Goal: Information Seeking & Learning: Understand process/instructions

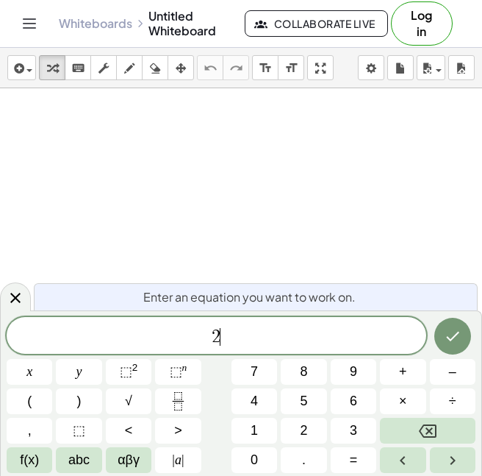
scroll to position [1, 0]
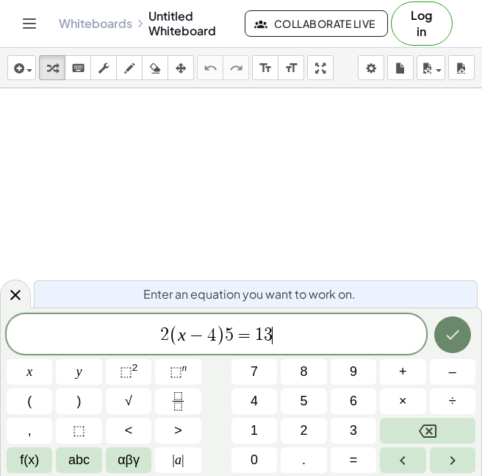
click at [468, 326] on button "Done" at bounding box center [453, 334] width 37 height 37
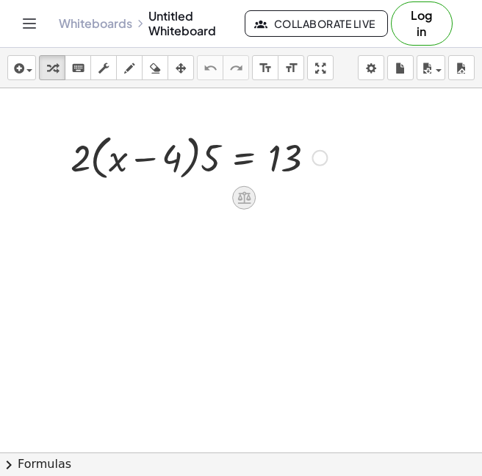
click at [252, 201] on div at bounding box center [244, 198] width 24 height 24
click at [315, 162] on div at bounding box center [320, 158] width 16 height 16
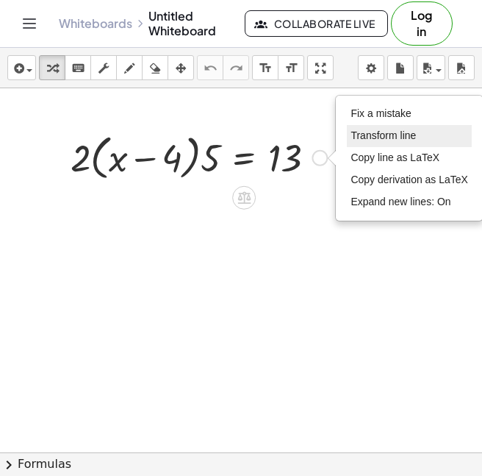
click at [413, 132] on span "Transform line" at bounding box center [383, 135] width 65 height 12
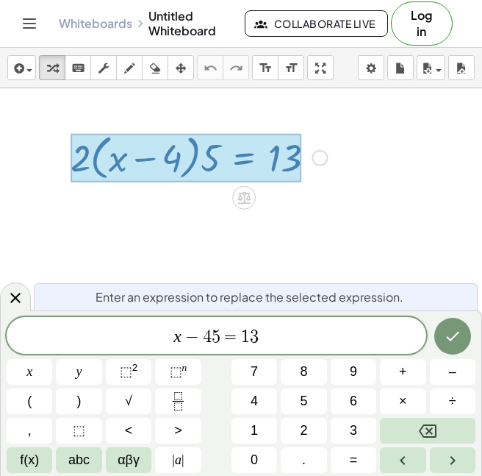
scroll to position [2, 0]
click at [323, 157] on div "Fix a mistake Transform line Copy line as LaTeX Copy derivation as LaTeX Expand…" at bounding box center [320, 158] width 16 height 16
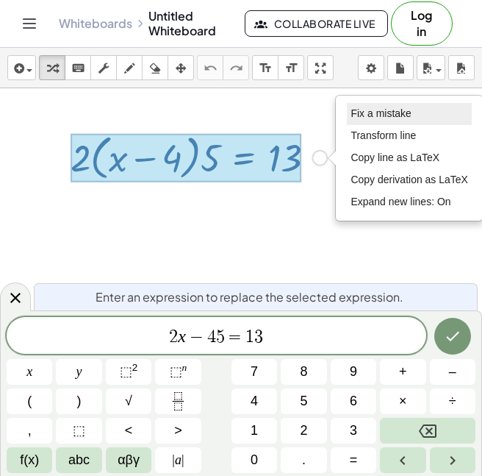
click at [373, 118] on span "Fix a mistake" at bounding box center [381, 113] width 60 height 12
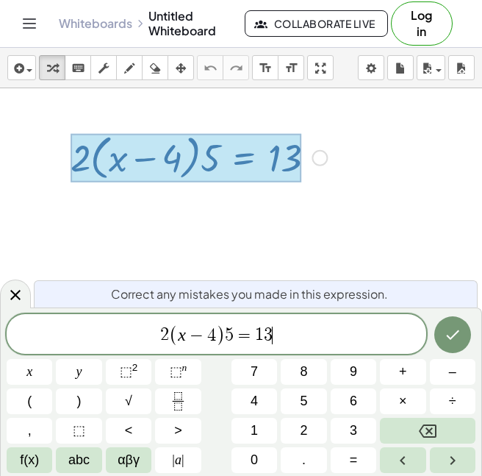
click at [226, 332] on span "5" at bounding box center [229, 335] width 9 height 18
click at [237, 332] on span "=" at bounding box center [244, 335] width 21 height 18
click at [324, 157] on div "Fix a mistake Transform line Copy line as LaTeX Copy derivation as LaTeX Expand…" at bounding box center [320, 158] width 16 height 16
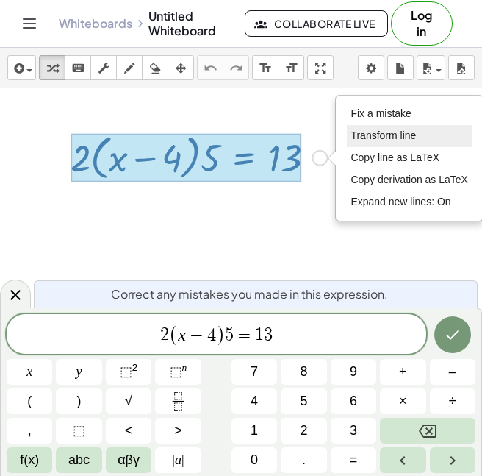
click at [363, 133] on span "Transform line" at bounding box center [383, 135] width 65 height 12
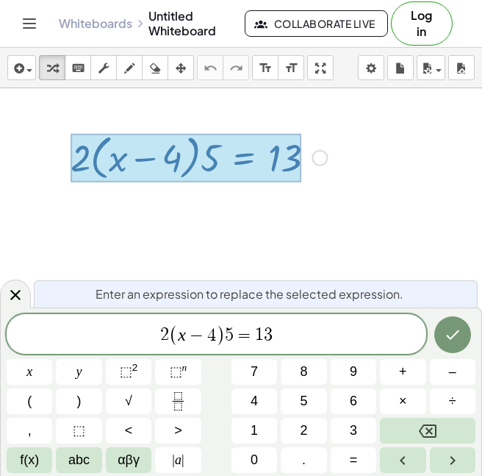
click at [180, 333] on var "x" at bounding box center [182, 334] width 8 height 19
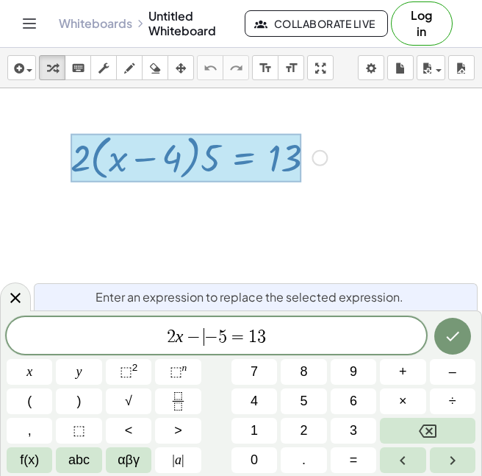
scroll to position [4, 0]
click at [321, 157] on div "Fix a mistake Transform line Copy line as LaTeX Copy derivation as LaTeX Expand…" at bounding box center [320, 158] width 16 height 16
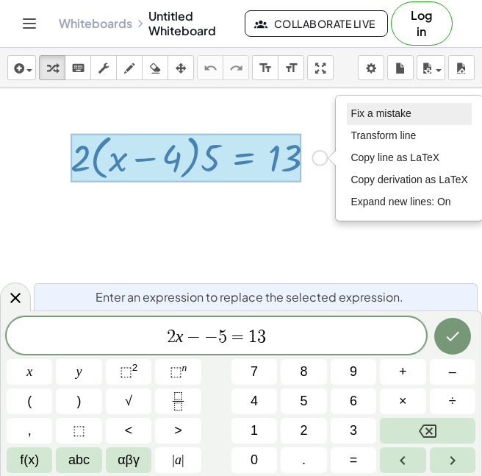
click at [385, 121] on li "Fix a mistake" at bounding box center [409, 114] width 125 height 22
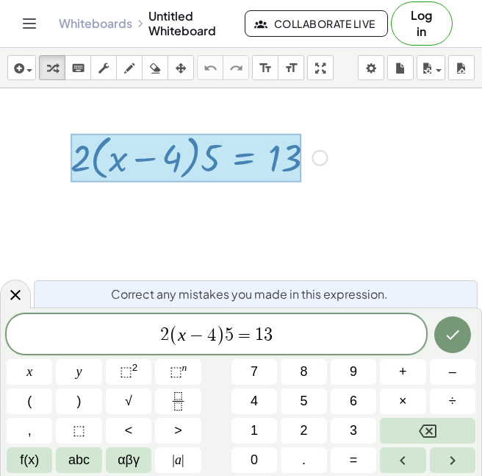
click at [227, 332] on span "5" at bounding box center [229, 335] width 9 height 18
click at [465, 335] on button "Done" at bounding box center [453, 334] width 37 height 37
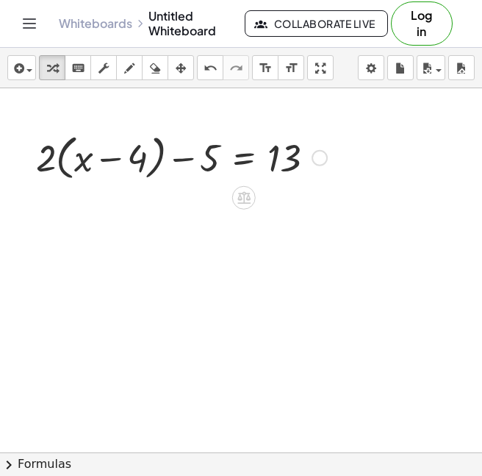
click at [310, 157] on div at bounding box center [182, 157] width 306 height 56
click at [319, 159] on div "Fix a mistake Transform line Copy line as LaTeX Copy derivation as LaTeX Expand…" at bounding box center [320, 158] width 16 height 16
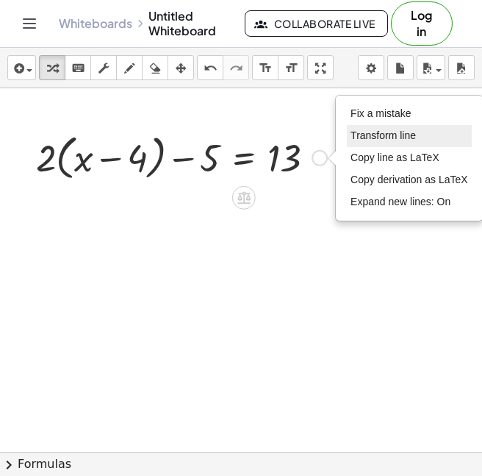
click at [406, 128] on li "Transform line" at bounding box center [409, 136] width 125 height 22
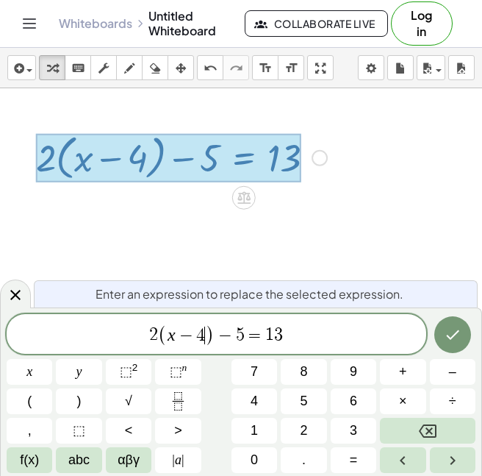
click at [210, 334] on span ")" at bounding box center [210, 334] width 10 height 21
click at [164, 332] on span "(" at bounding box center [163, 334] width 10 height 21
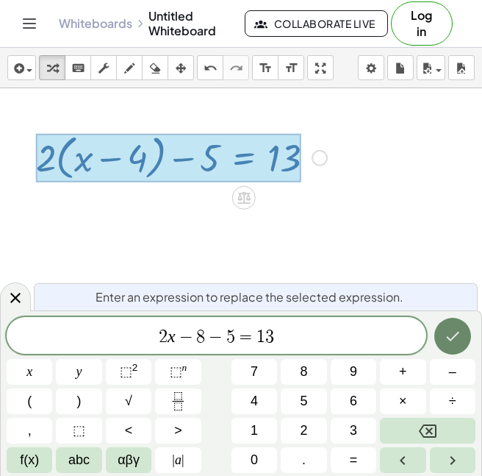
click at [441, 343] on button "Done" at bounding box center [453, 336] width 37 height 37
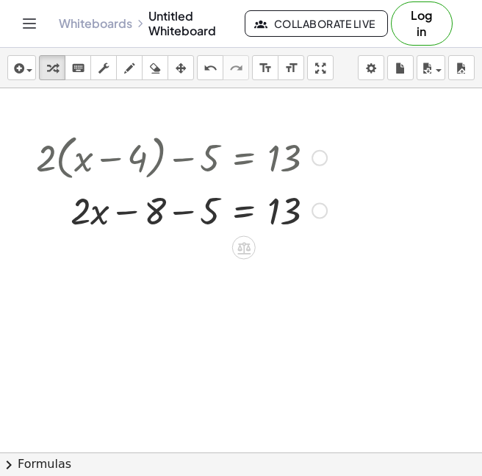
click at [319, 210] on div "Fix a mistake Transform line Copy line as LaTeX Copy derivation as LaTeX Expand…" at bounding box center [320, 211] width 16 height 16
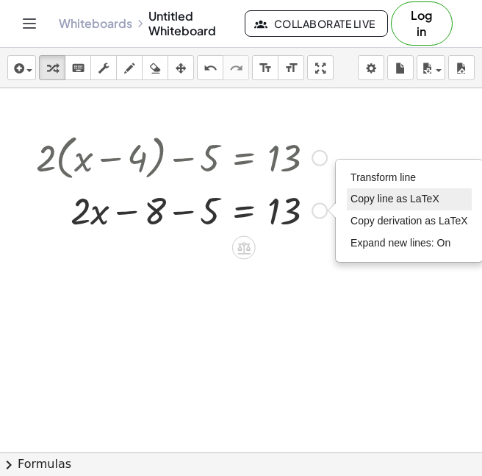
click at [392, 199] on span "Copy line as LaTeX" at bounding box center [395, 199] width 89 height 12
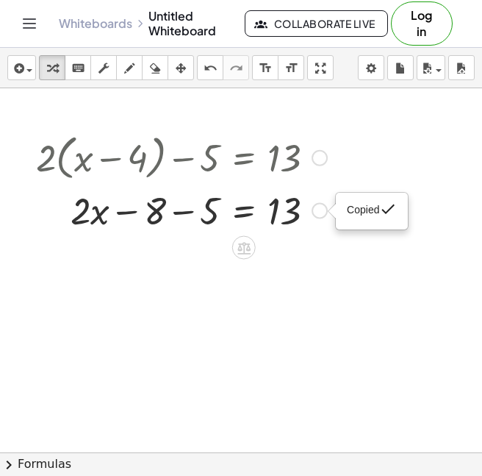
click at [316, 207] on div "Copied done" at bounding box center [320, 211] width 16 height 16
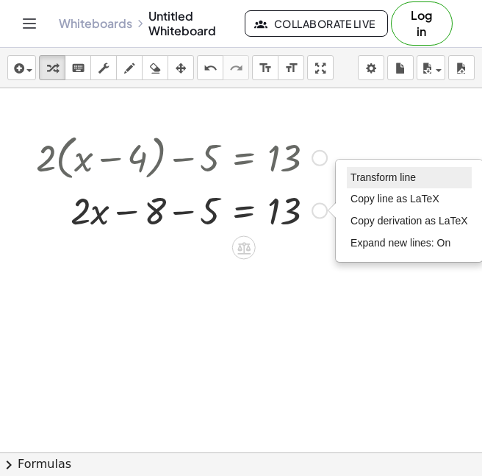
click at [372, 183] on span "Transform line" at bounding box center [383, 177] width 65 height 12
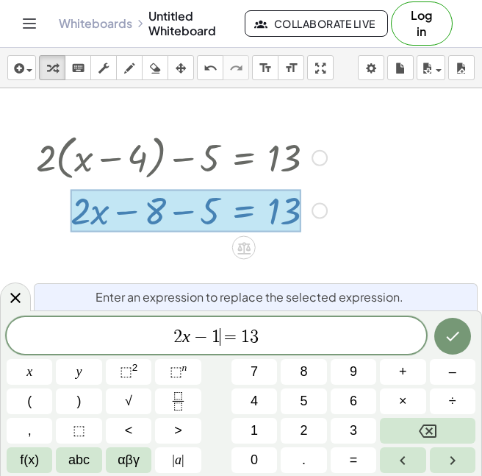
scroll to position [7, 0]
click at [452, 343] on icon "Done" at bounding box center [453, 336] width 18 height 18
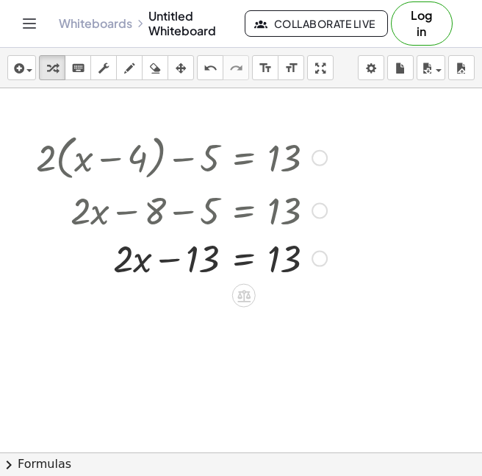
click at [321, 214] on div at bounding box center [320, 211] width 16 height 16
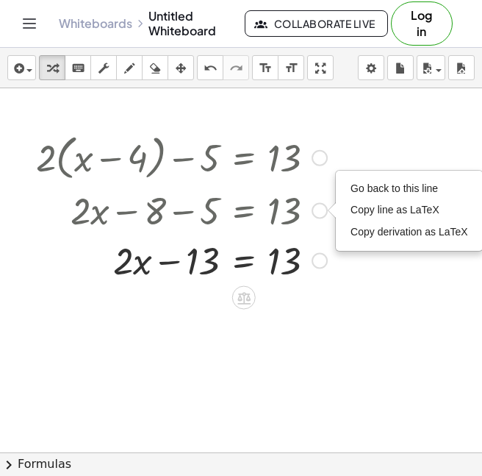
click at [315, 255] on div "Transform line Copy line as LaTeX Copy derivation as LaTeX Expand new lines: On" at bounding box center [320, 261] width 16 height 16
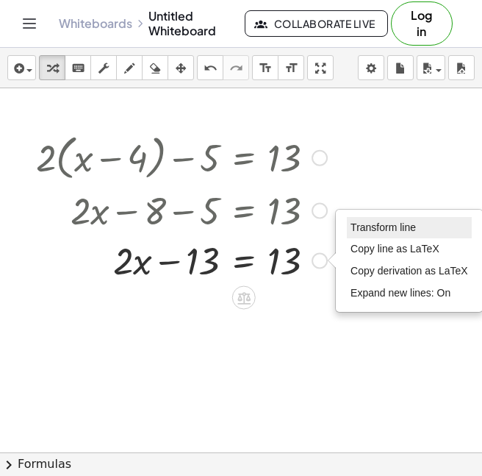
click at [362, 231] on span "Transform line" at bounding box center [383, 227] width 65 height 12
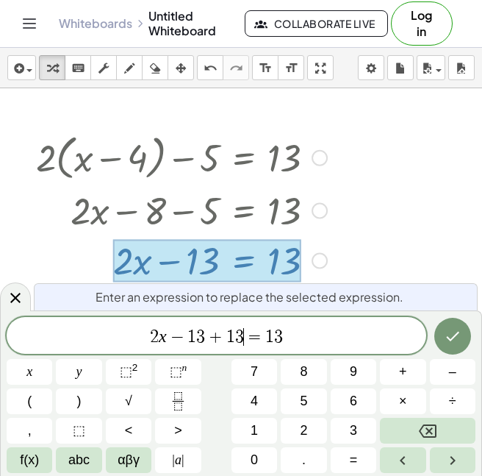
scroll to position [10, 0]
click at [307, 335] on span "2 x − 1 3 + 1 3 ​ = 1 3" at bounding box center [217, 336] width 420 height 21
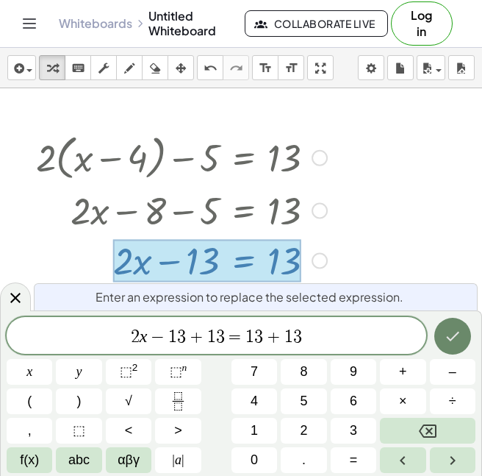
click at [443, 349] on button "Done" at bounding box center [453, 336] width 37 height 37
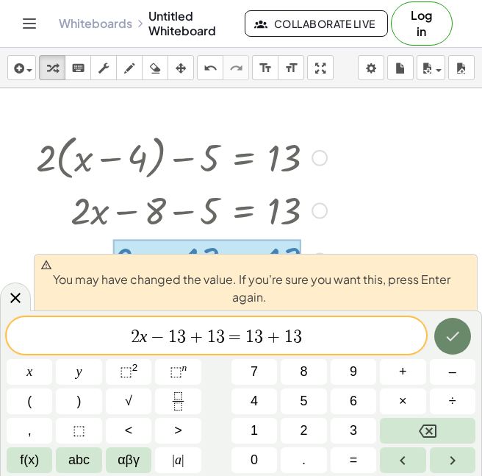
click at [435, 329] on button "Done" at bounding box center [453, 336] width 37 height 37
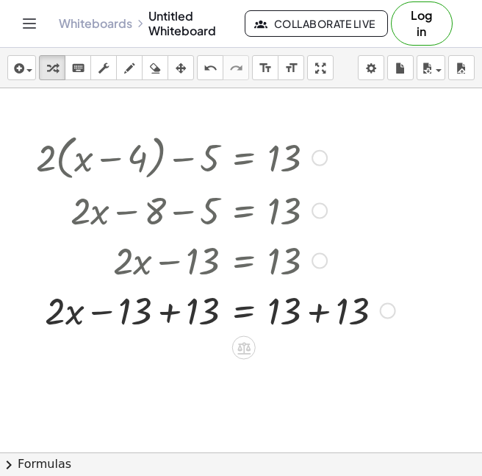
click at [388, 310] on div "Transform line Copy line as LaTeX Copy derivation as LaTeX Expand new lines: On" at bounding box center [388, 311] width 16 height 16
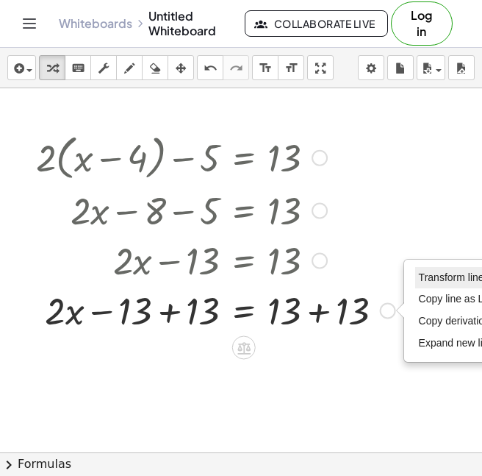
click at [442, 277] on span "Transform line" at bounding box center [451, 277] width 65 height 12
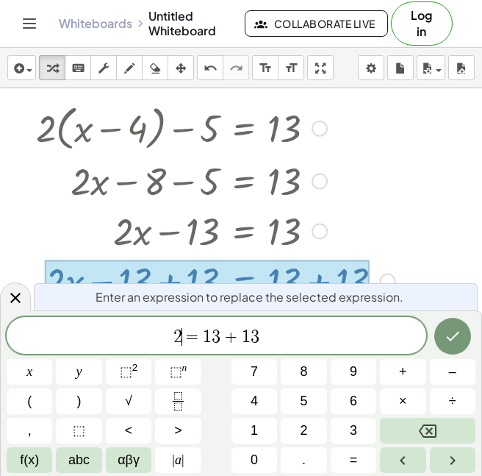
scroll to position [13, 0]
click at [291, 345] on span "2 x ​ = 1 3 + 1 3" at bounding box center [217, 336] width 420 height 21
click at [437, 329] on button "Done" at bounding box center [453, 336] width 37 height 37
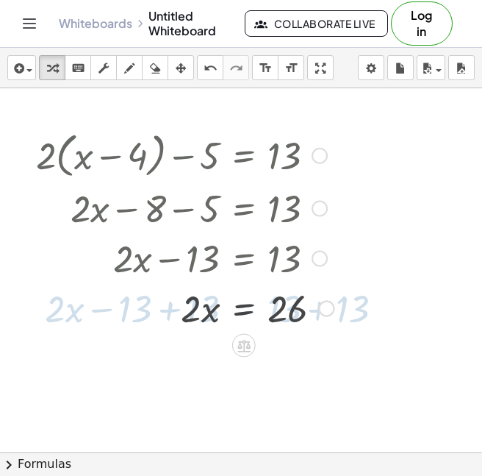
scroll to position [0, 0]
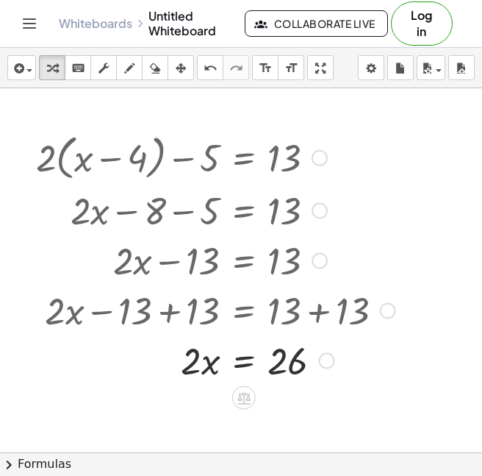
click at [323, 362] on div "Transform line Copy line as LaTeX Copy derivation as LaTeX Expand new lines: On" at bounding box center [326, 361] width 16 height 16
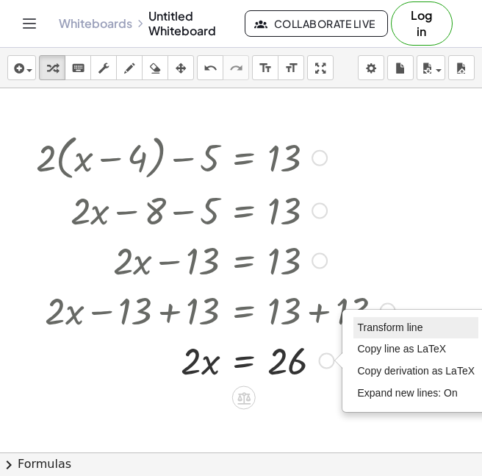
click at [371, 334] on li "Transform line" at bounding box center [416, 328] width 125 height 22
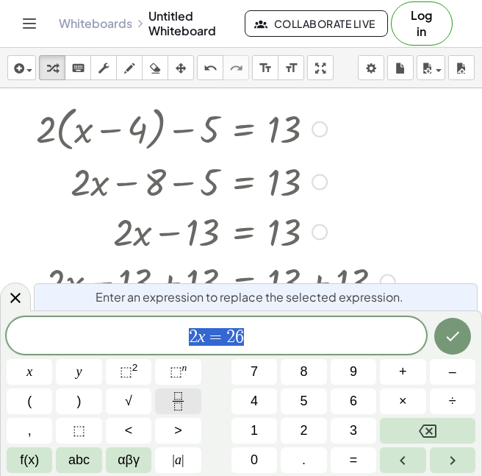
scroll to position [29, 0]
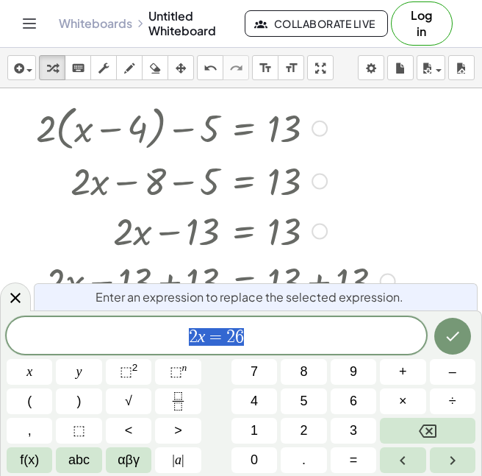
click at [248, 340] on span "2 x = 2 6" at bounding box center [217, 336] width 420 height 21
click at [23, 290] on icon at bounding box center [16, 298] width 18 height 18
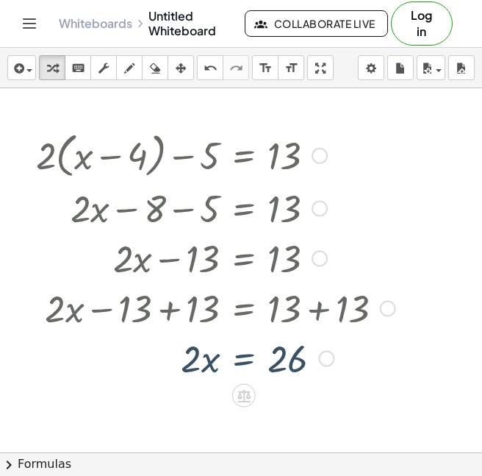
scroll to position [0, 0]
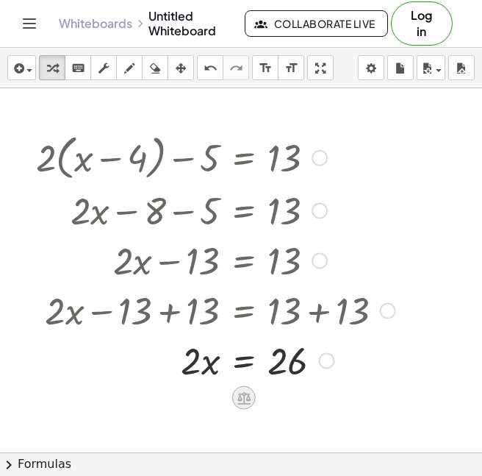
click at [249, 393] on icon at bounding box center [243, 398] width 13 height 12
click at [323, 357] on div "Transform line Copy line as LaTeX Copy derivation as LaTeX Expand new lines: On" at bounding box center [326, 361] width 16 height 16
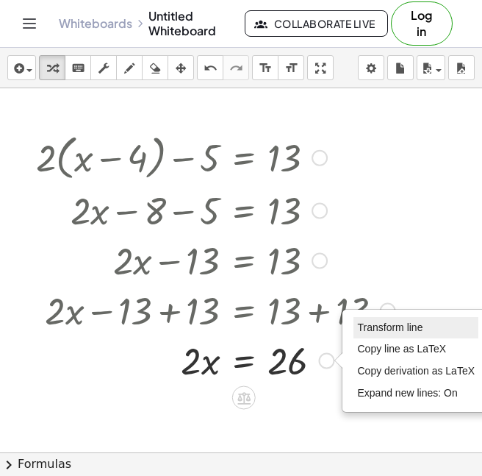
click at [363, 327] on span "Transform line" at bounding box center [389, 327] width 65 height 12
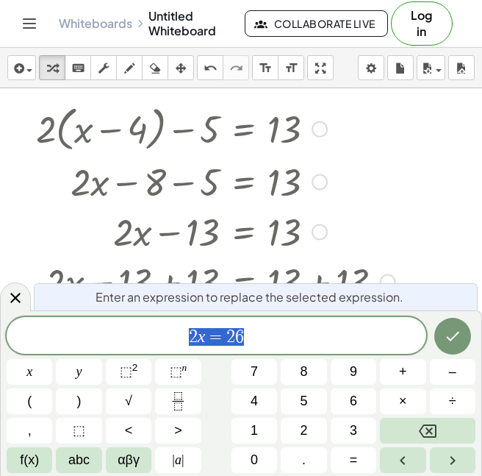
scroll to position [29, 0]
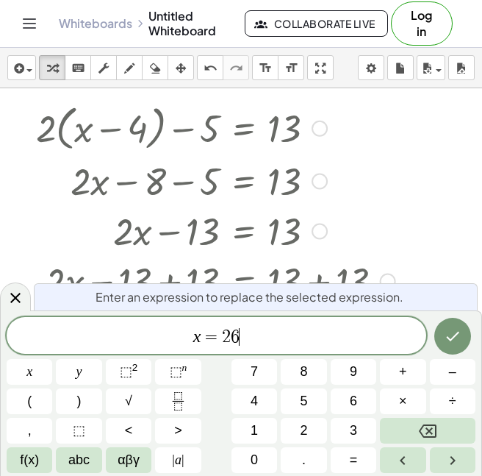
click at [248, 337] on span "x = 2 6 ​" at bounding box center [217, 336] width 420 height 21
click at [451, 347] on button "Done" at bounding box center [453, 336] width 37 height 37
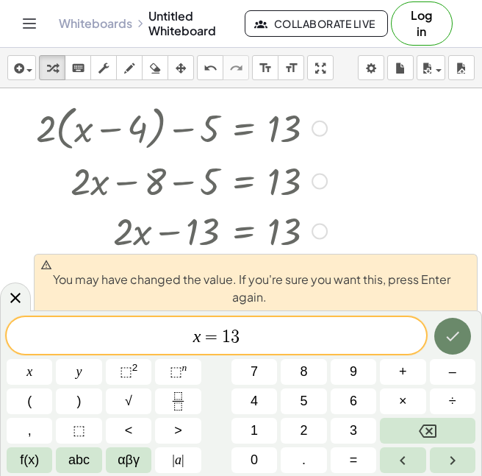
click at [457, 346] on button "Done" at bounding box center [453, 336] width 37 height 37
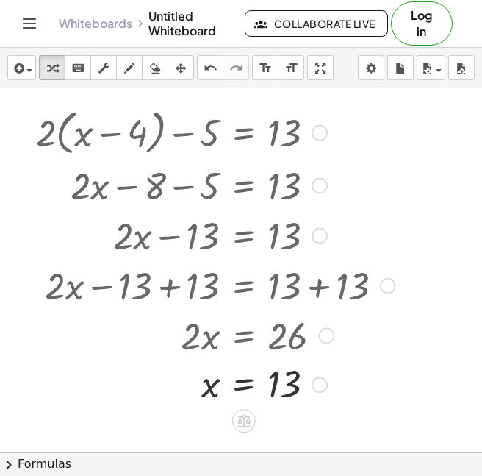
scroll to position [27, 0]
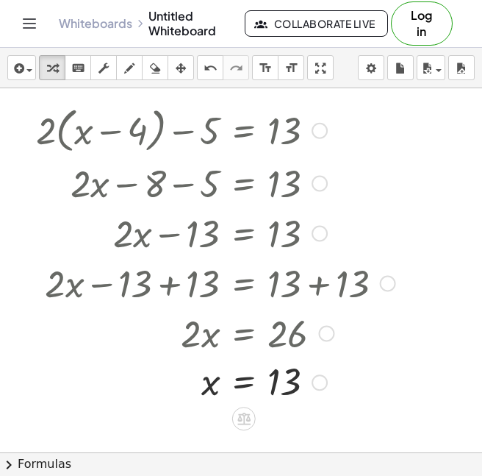
click at [321, 139] on div at bounding box center [216, 129] width 374 height 56
click at [317, 134] on div at bounding box center [320, 131] width 16 height 16
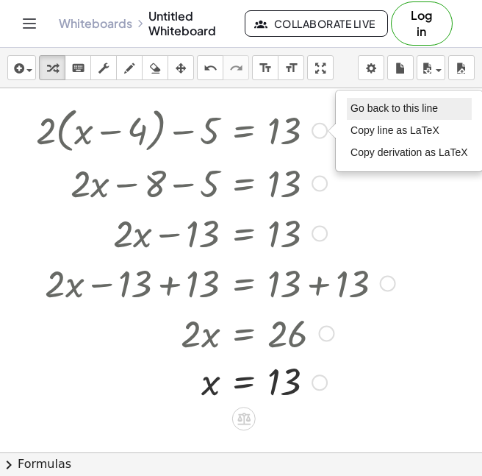
click at [382, 112] on span "Go back to this line" at bounding box center [394, 108] width 87 height 12
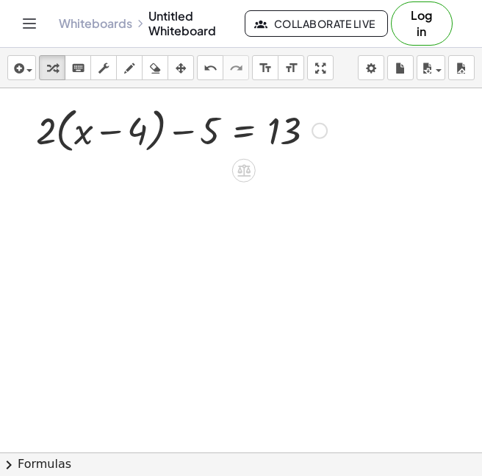
click at [319, 130] on div "Go back to this line Copy line as LaTeX Copy derivation as LaTeX" at bounding box center [320, 131] width 16 height 16
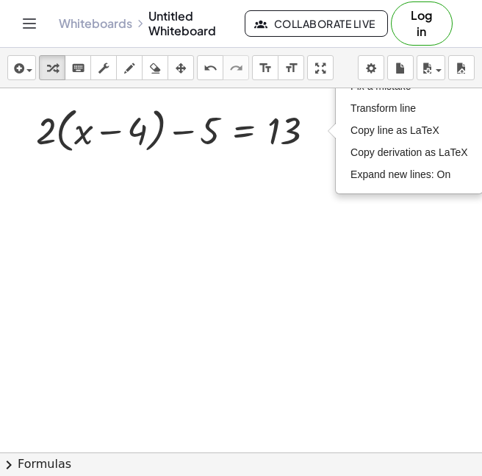
click at [374, 87] on div "insert select one: Math Expression Function Text Youtube Video Graphing Geometr…" at bounding box center [241, 68] width 482 height 40
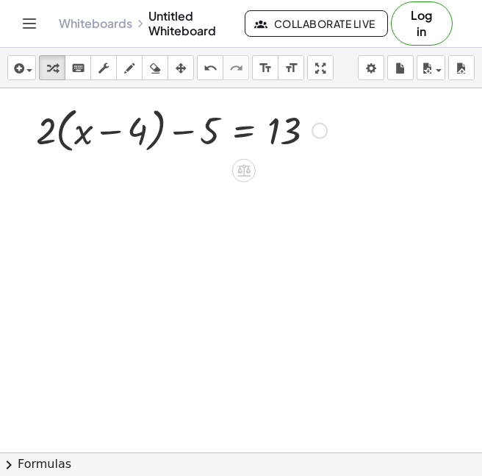
click at [318, 132] on div "Fix a mistake Transform line Copy line as LaTeX Copy derivation as LaTeX Expand…" at bounding box center [320, 131] width 16 height 16
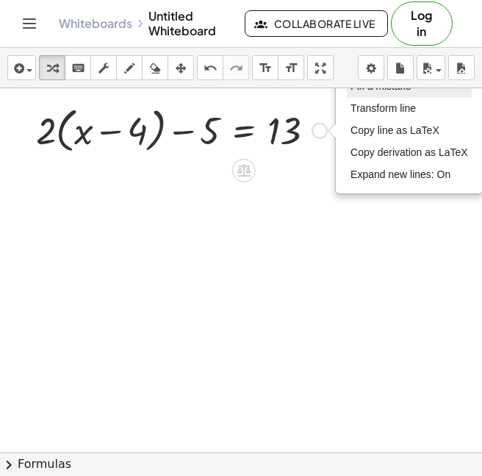
click at [364, 94] on li "Fix a mistake" at bounding box center [409, 87] width 125 height 22
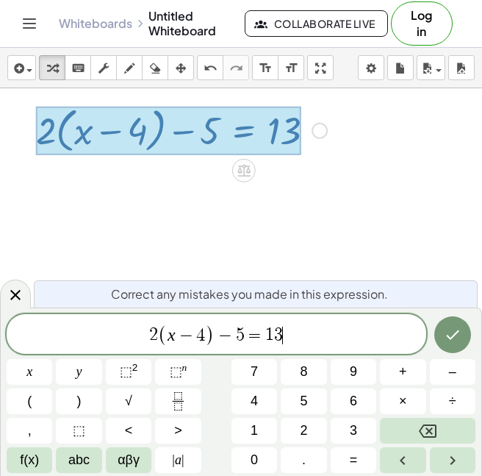
click at [308, 339] on span "2 ( x − 4 ) − 5 = 1 3 ​" at bounding box center [217, 335] width 420 height 24
click at [454, 340] on icon "Done" at bounding box center [453, 335] width 18 height 18
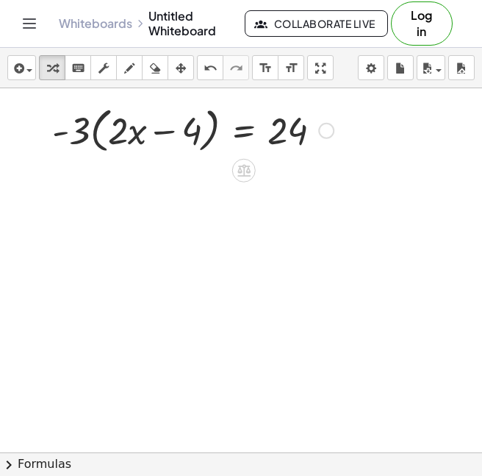
click at [329, 130] on div "Fix a mistake Transform line Copy line as LaTeX Copy derivation as LaTeX Expand…" at bounding box center [326, 131] width 16 height 16
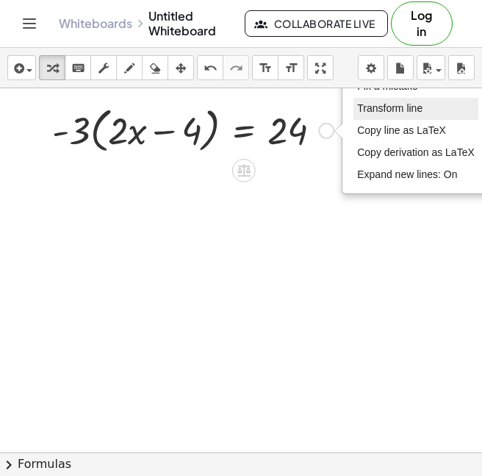
click at [384, 113] on span "Transform line" at bounding box center [389, 108] width 65 height 12
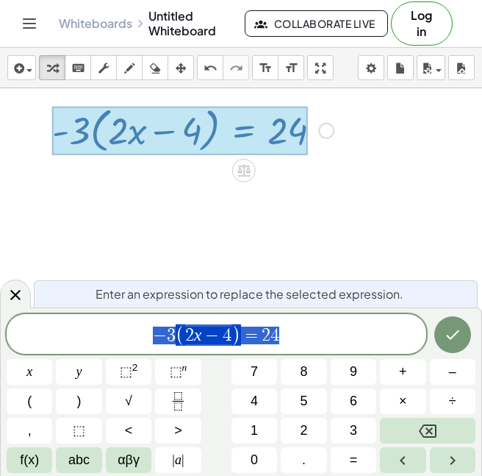
click at [315, 332] on span "− 3 ( 2 x − 4 ) = 2 4" at bounding box center [217, 335] width 420 height 24
click at [185, 335] on span "2" at bounding box center [189, 335] width 9 height 18
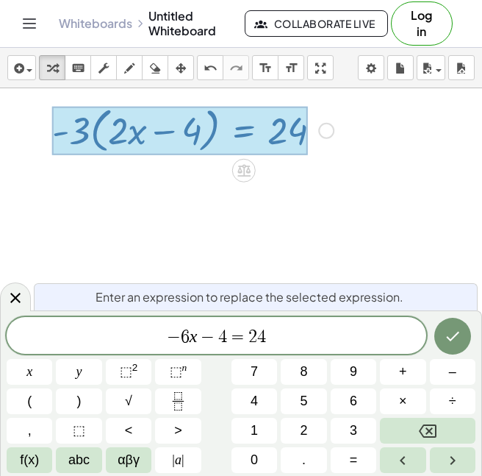
click at [226, 342] on span "− 6 ​ x − 4 = 2 4" at bounding box center [217, 336] width 420 height 21
click at [302, 339] on span "− 6 x + 1 2 = 2 4 ​" at bounding box center [217, 336] width 420 height 21
click at [449, 342] on icon "Done" at bounding box center [453, 336] width 18 height 18
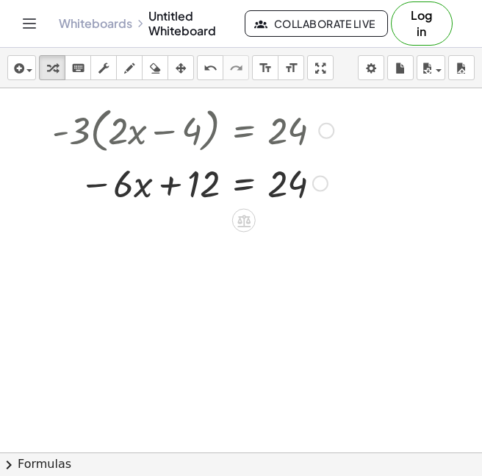
click at [321, 181] on div "Fix a mistake Transform line Copy line as LaTeX Copy derivation as LaTeX Expand…" at bounding box center [320, 184] width 16 height 16
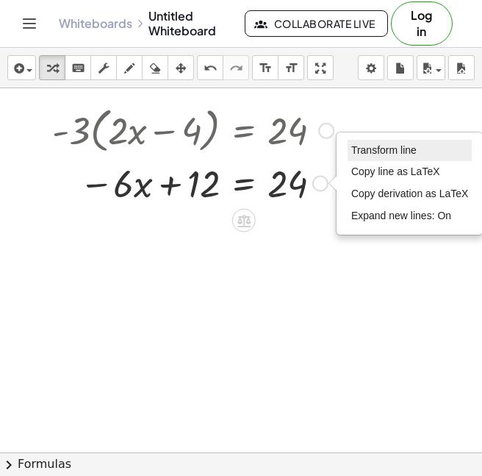
click at [358, 157] on li "Transform line" at bounding box center [410, 151] width 125 height 22
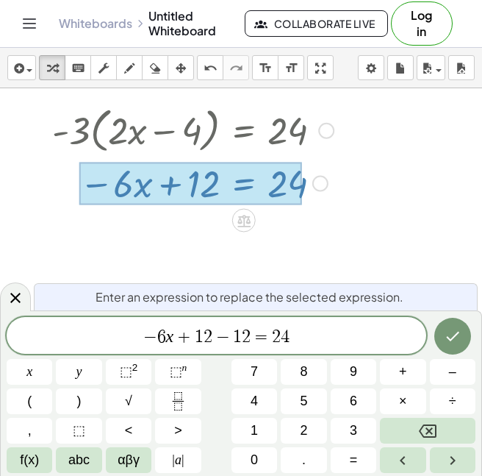
click at [299, 338] on span "− 6 x + 1 2 − 1 2 ​ = 2 4" at bounding box center [217, 336] width 420 height 21
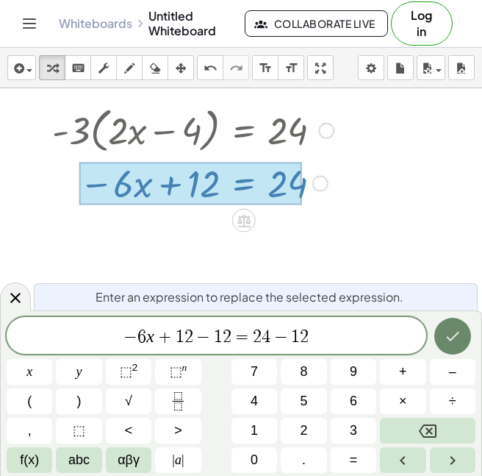
click at [445, 335] on icon "Done" at bounding box center [453, 336] width 18 height 18
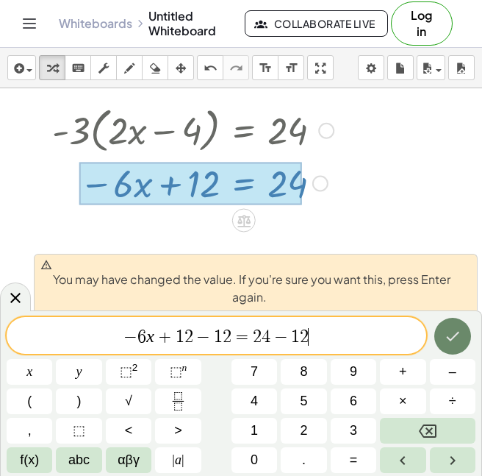
click at [443, 334] on button "Done" at bounding box center [453, 336] width 37 height 37
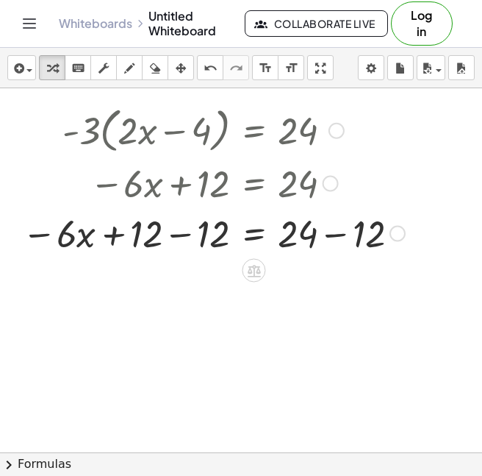
click at [396, 238] on div "Transform line Copy line as LaTeX Copy derivation as LaTeX Expand new lines: On" at bounding box center [398, 234] width 16 height 16
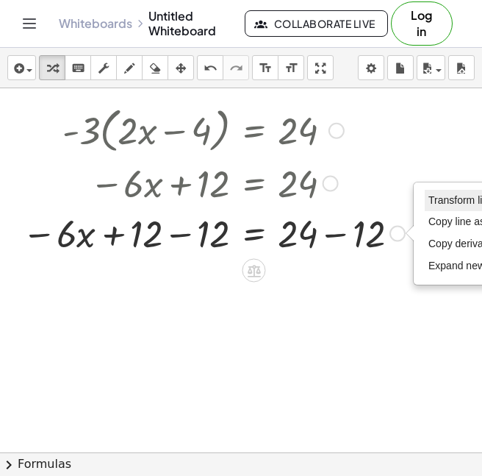
click at [430, 210] on li "Transform line" at bounding box center [487, 201] width 125 height 22
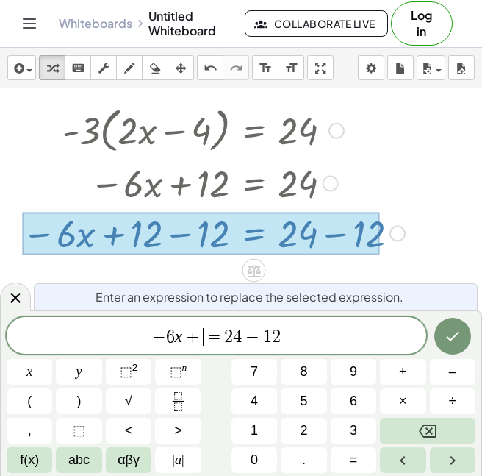
click at [310, 336] on span "− 6 x + ​ = 2 4 − 1 2" at bounding box center [217, 336] width 420 height 21
click at [221, 338] on span "+" at bounding box center [212, 337] width 21 height 18
click at [451, 341] on icon "Done" at bounding box center [453, 336] width 18 height 18
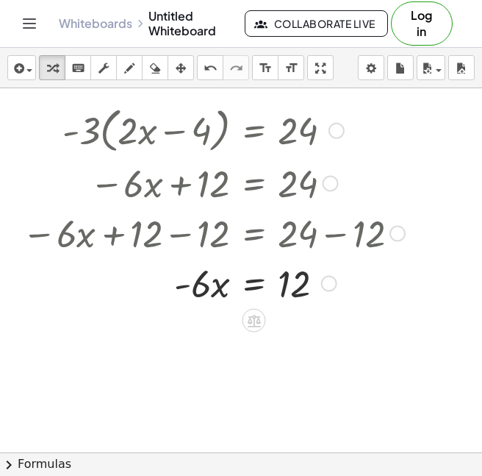
click at [331, 281] on div "Transform line Copy line as LaTeX Copy derivation as LaTeX Expand new lines: On" at bounding box center [329, 284] width 16 height 16
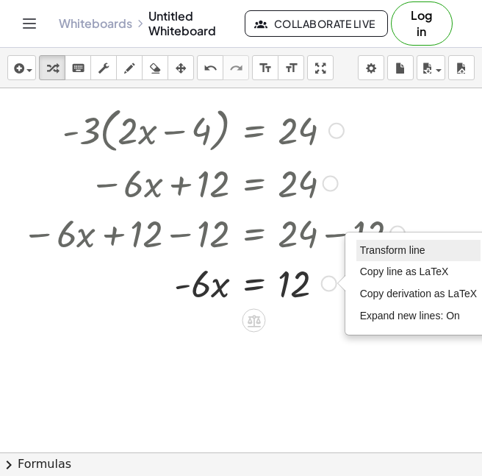
click at [383, 249] on span "Transform line" at bounding box center [392, 250] width 65 height 12
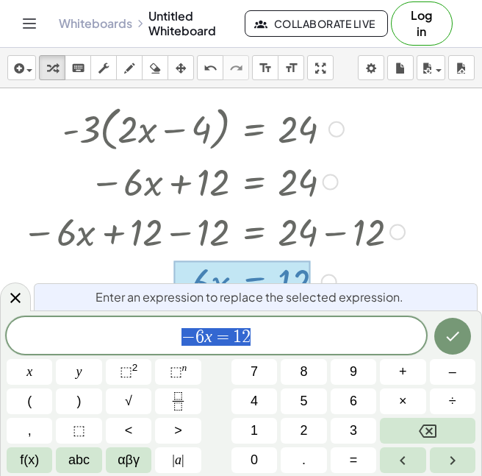
scroll to position [29, 0]
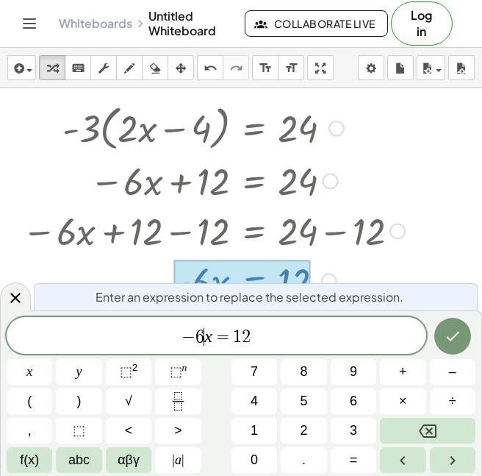
click at [204, 337] on span "− 6 ​ x = 1 2" at bounding box center [217, 336] width 420 height 21
click at [254, 340] on span "​ x = 1 2" at bounding box center [217, 336] width 420 height 21
click at [447, 335] on icon "Done" at bounding box center [453, 336] width 18 height 18
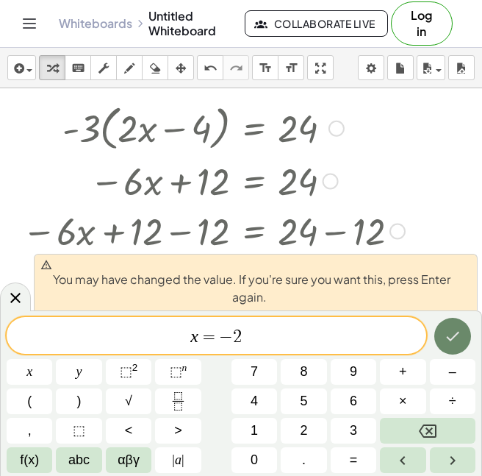
click at [449, 338] on icon "Done" at bounding box center [452, 337] width 13 height 10
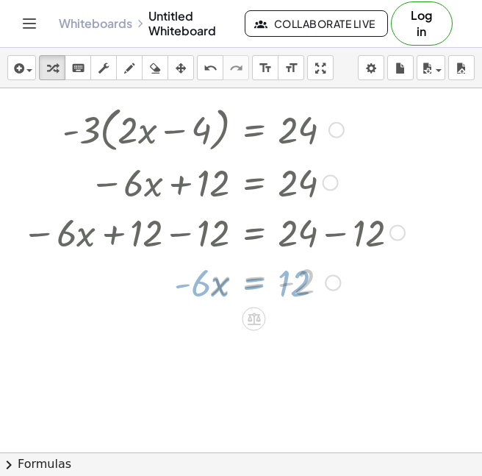
scroll to position [27, 0]
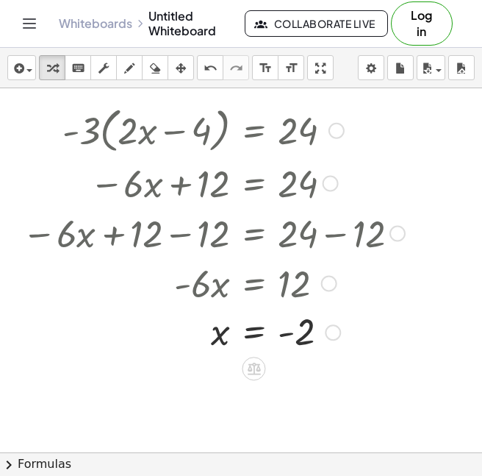
click at [343, 132] on div at bounding box center [337, 131] width 16 height 16
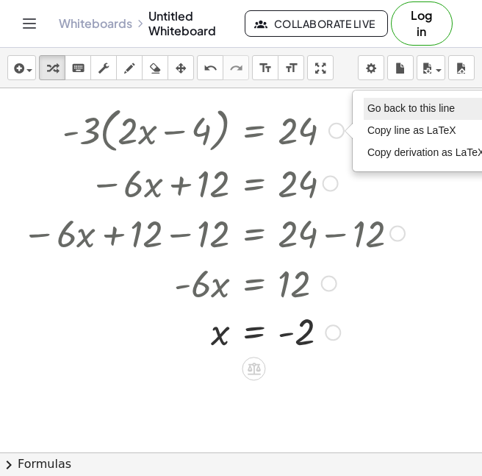
click at [385, 110] on span "Go back to this line" at bounding box center [411, 108] width 87 height 12
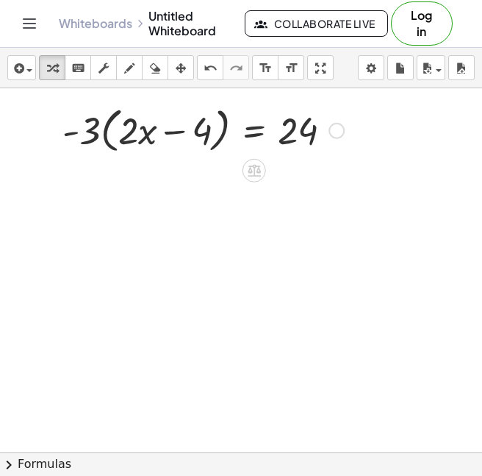
click at [337, 126] on div "Go back to this line Copy line as LaTeX Copy derivation as LaTeX" at bounding box center [337, 131] width 16 height 16
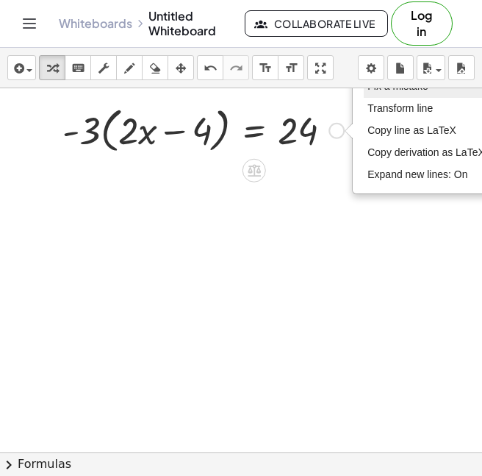
click at [387, 91] on span "Fix a mistake" at bounding box center [398, 86] width 60 height 12
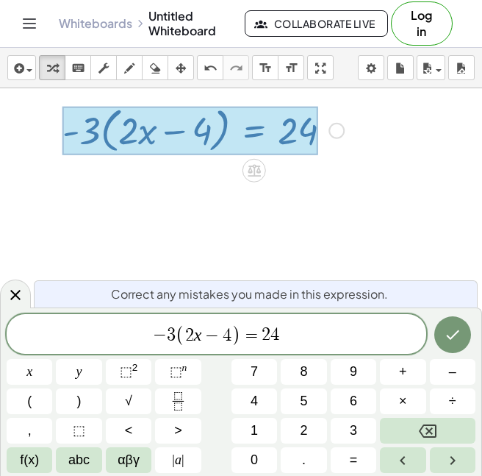
click at [195, 334] on var "x" at bounding box center [198, 334] width 8 height 19
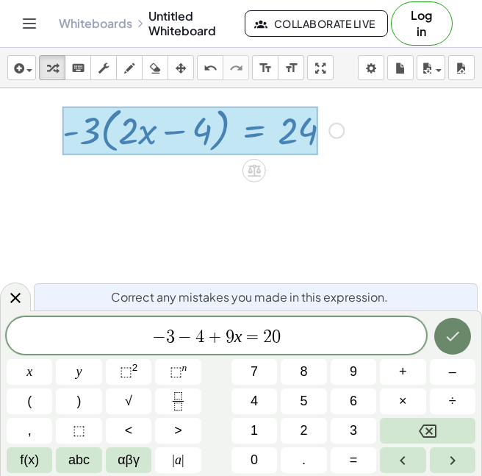
click at [456, 336] on icon "Done" at bounding box center [453, 336] width 18 height 18
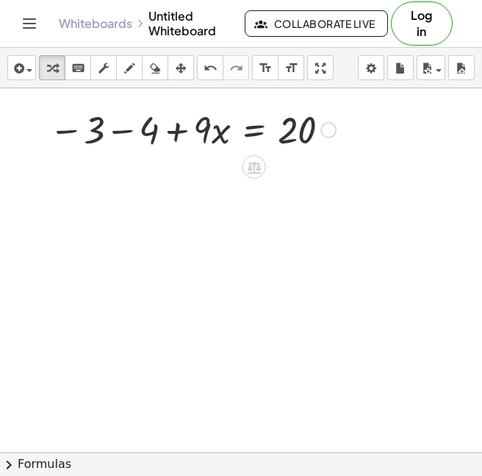
click at [330, 132] on div "Fix a mistake Transform line Copy line as LaTeX Copy derivation as LaTeX Expand…" at bounding box center [329, 130] width 16 height 16
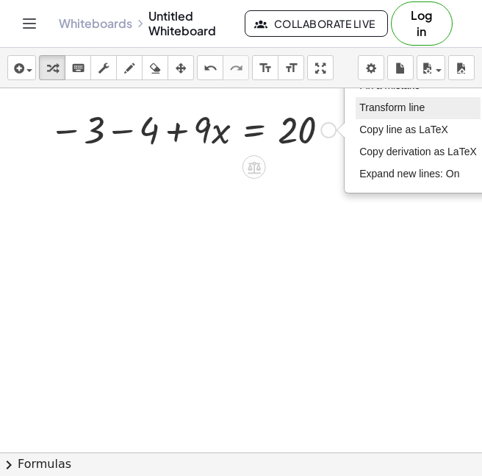
click at [379, 111] on span "Transform line" at bounding box center [392, 107] width 65 height 12
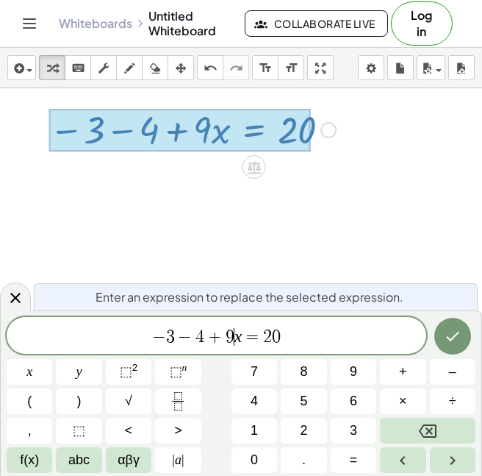
click at [334, 132] on div "Fix a mistake Transform line Copy line as LaTeX Copy derivation as LaTeX Expand…" at bounding box center [329, 130] width 16 height 16
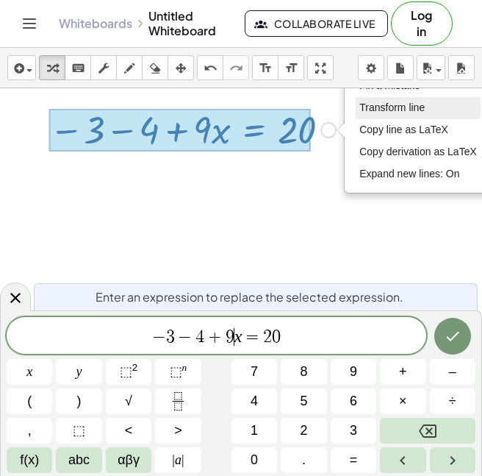
click at [375, 99] on li "Transform line" at bounding box center [418, 108] width 125 height 22
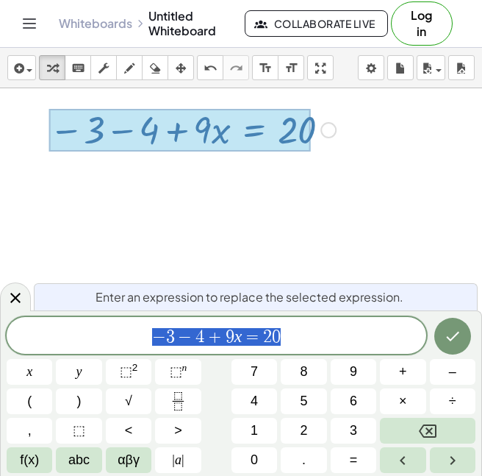
click at [330, 129] on div "Fix a mistake Transform line Copy line as LaTeX Copy derivation as LaTeX Expand…" at bounding box center [329, 130] width 16 height 16
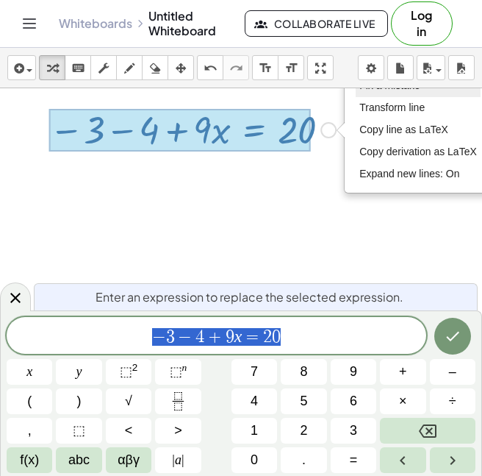
click at [391, 93] on li "Fix a mistake" at bounding box center [418, 86] width 125 height 22
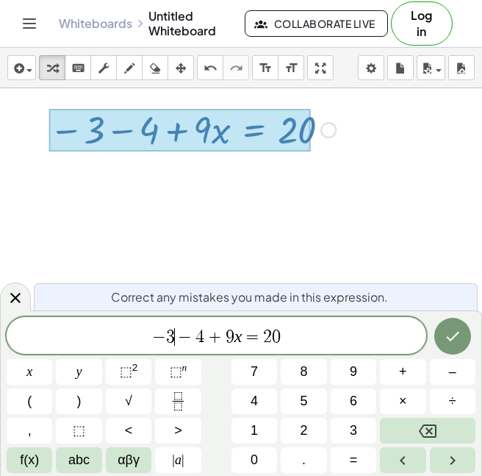
click at [177, 338] on span "−" at bounding box center [185, 337] width 21 height 18
click at [460, 335] on icon "Done" at bounding box center [453, 336] width 18 height 18
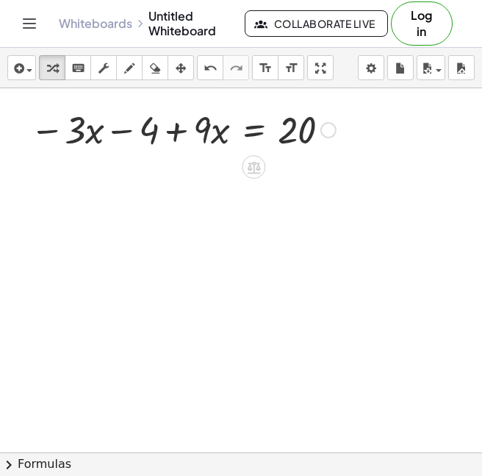
click at [319, 128] on div at bounding box center [183, 129] width 321 height 50
click at [332, 129] on div "Fix a mistake Transform line Copy line as LaTeX Copy derivation as LaTeX Expand…" at bounding box center [329, 130] width 16 height 16
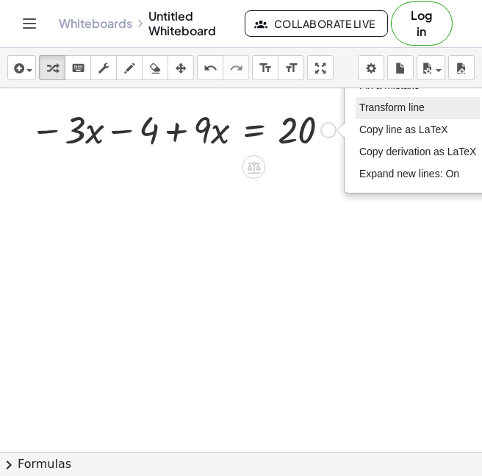
click at [374, 112] on span "Transform line" at bounding box center [392, 107] width 65 height 12
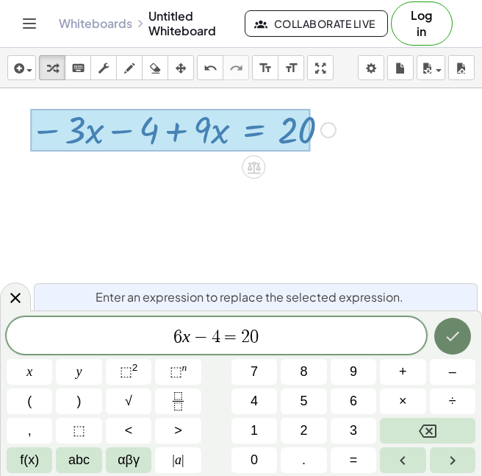
click at [451, 337] on icon "Done" at bounding box center [453, 336] width 18 height 18
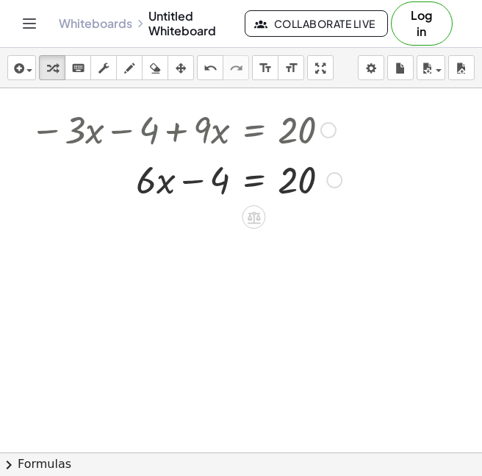
click at [325, 175] on div at bounding box center [186, 179] width 326 height 50
click at [342, 179] on div "Fix a mistake Transform line Copy line as LaTeX Copy derivation as LaTeX Expand…" at bounding box center [334, 180] width 16 height 16
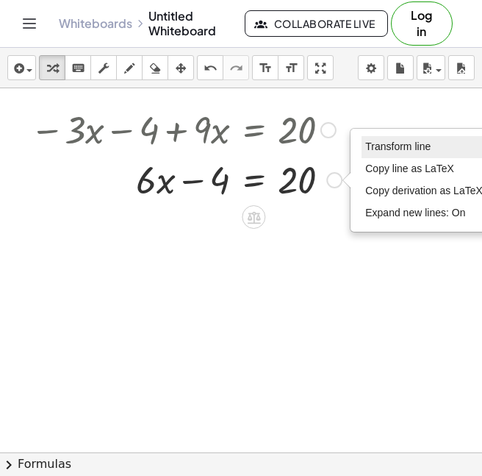
click at [377, 144] on span "Transform line" at bounding box center [397, 146] width 65 height 12
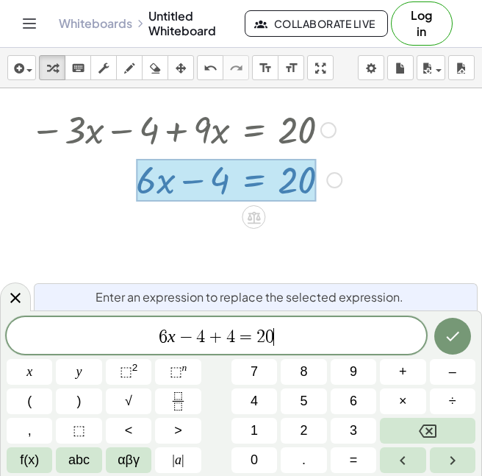
click at [365, 319] on div "6 x − 4 + 4 = 2 0 ​" at bounding box center [217, 335] width 420 height 37
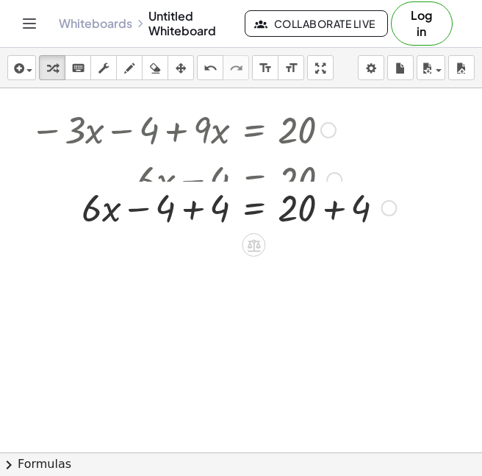
click at [390, 176] on div at bounding box center [213, 179] width 381 height 50
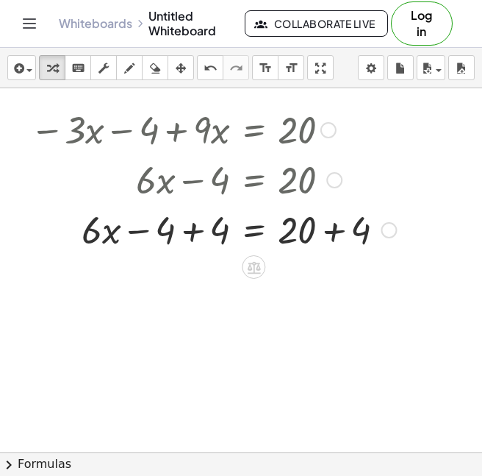
click at [390, 237] on div "Transform line Copy line as LaTeX Copy derivation as LaTeX Expand new lines: On" at bounding box center [389, 230] width 16 height 16
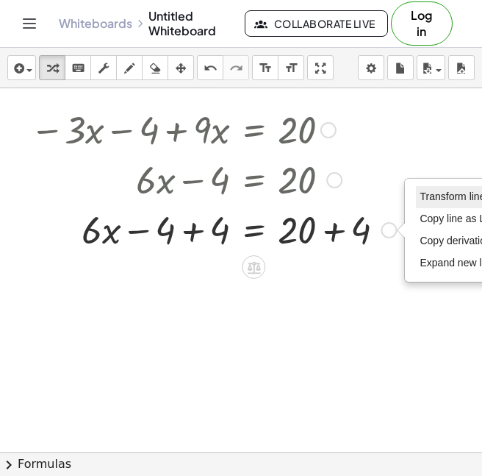
click at [443, 191] on span "Transform line" at bounding box center [452, 196] width 65 height 12
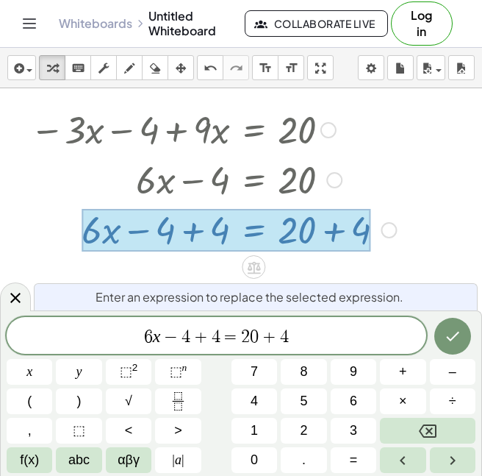
click at [232, 336] on span "=" at bounding box center [231, 337] width 21 height 18
click at [468, 339] on button "Done" at bounding box center [453, 336] width 37 height 37
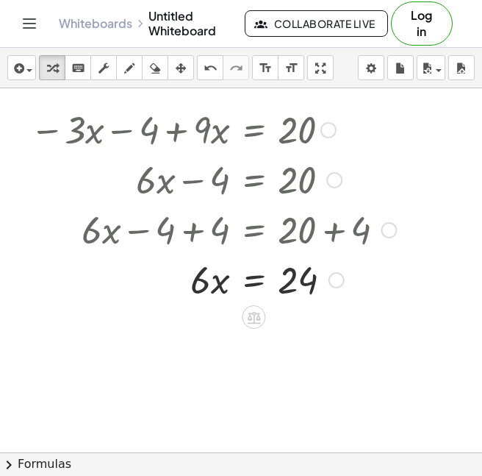
click at [343, 274] on div at bounding box center [213, 279] width 381 height 50
click at [336, 277] on div "Transform line Copy line as LaTeX Copy derivation as LaTeX Expand new lines: On" at bounding box center [337, 280] width 16 height 16
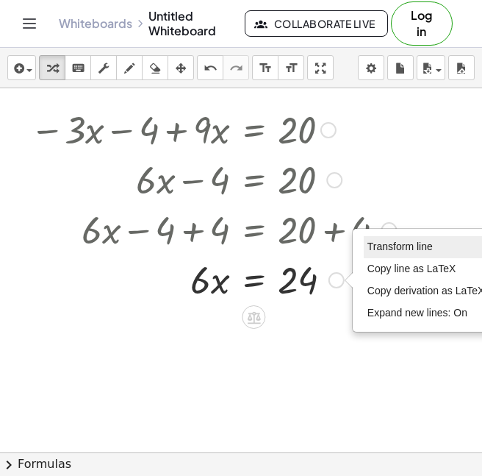
click at [379, 253] on li "Transform line" at bounding box center [426, 247] width 125 height 22
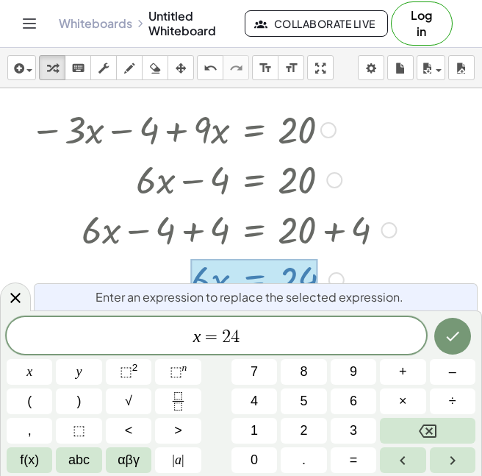
click at [240, 340] on span "​ x = 2 4" at bounding box center [217, 336] width 420 height 21
click at [460, 333] on icon "Done" at bounding box center [453, 336] width 18 height 18
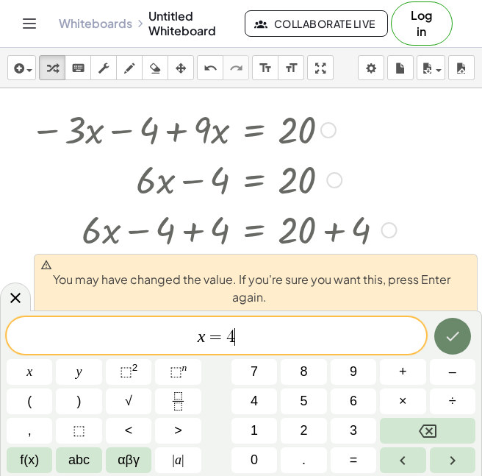
click at [451, 346] on button "Done" at bounding box center [453, 336] width 37 height 37
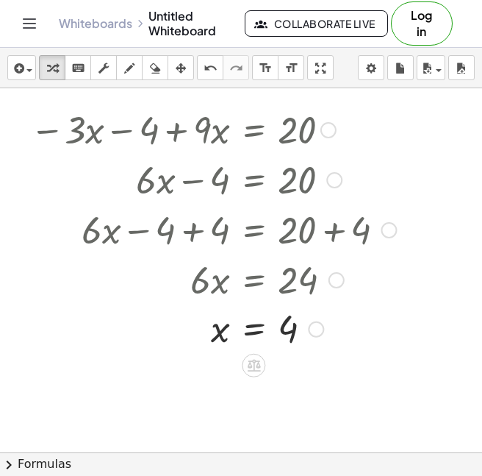
click at [332, 129] on div at bounding box center [329, 130] width 16 height 16
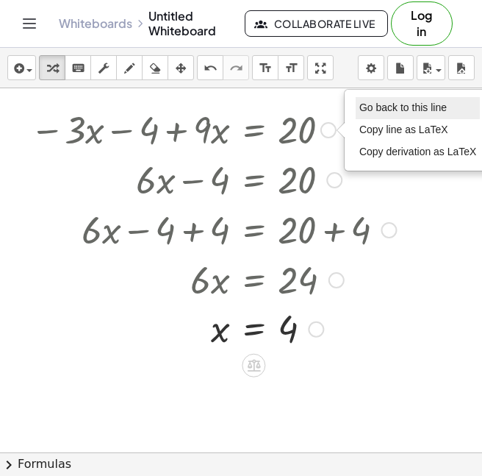
click at [401, 110] on span "Go back to this line" at bounding box center [403, 107] width 87 height 12
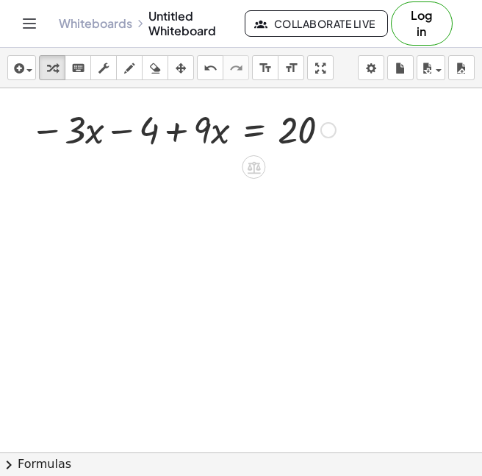
click at [324, 134] on div "Go back to this line Copy line as LaTeX Copy derivation as LaTeX" at bounding box center [329, 130] width 16 height 16
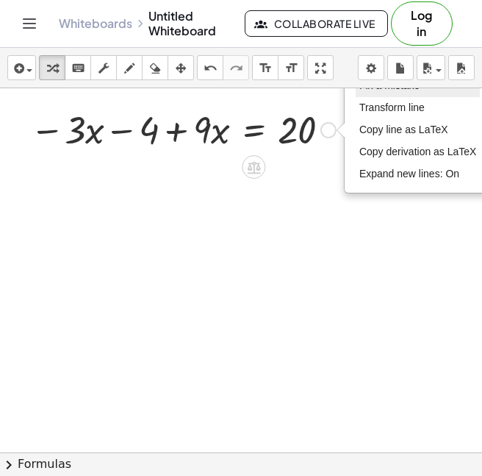
click at [371, 88] on span "Fix a mistake" at bounding box center [390, 85] width 60 height 12
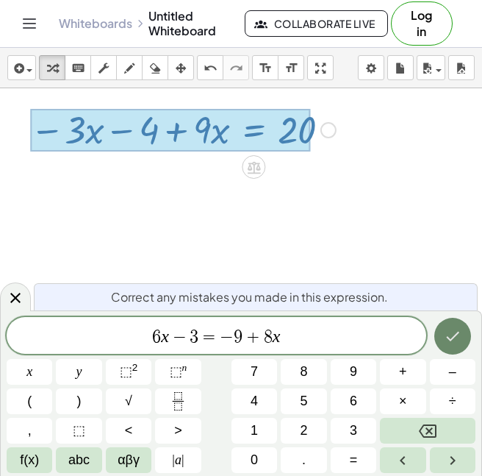
click at [462, 342] on button "Done" at bounding box center [453, 336] width 37 height 37
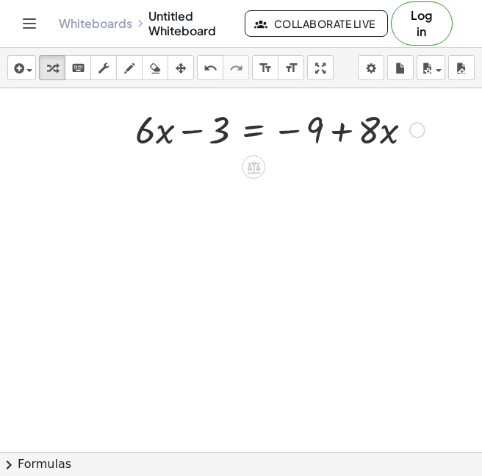
click at [418, 129] on div "Fix a mistake Transform line Copy line as LaTeX Copy derivation as LaTeX Expand…" at bounding box center [418, 130] width 16 height 16
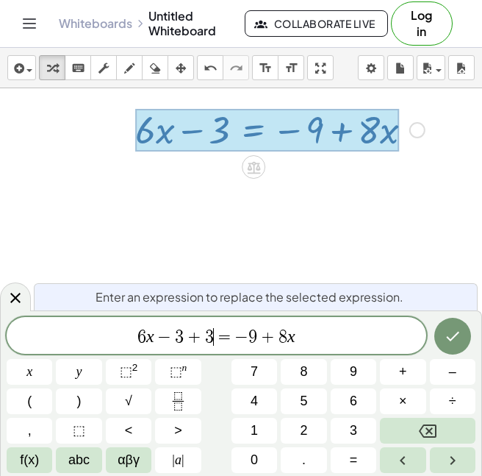
click at [321, 335] on span "6 x − 3 + 3 ​ = − 9 + 8 x" at bounding box center [217, 336] width 420 height 21
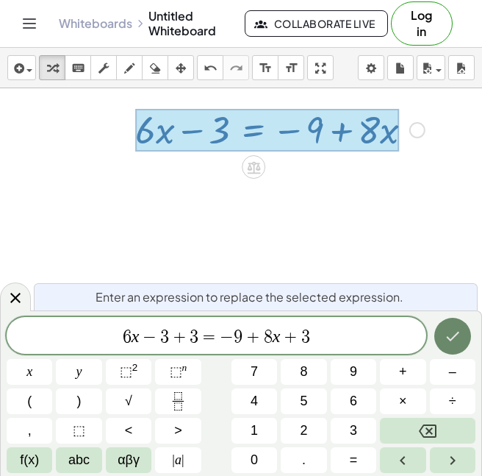
click at [454, 337] on icon "Done" at bounding box center [452, 337] width 13 height 10
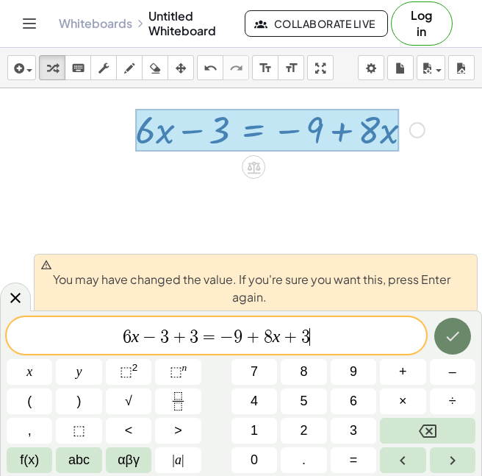
click at [460, 329] on icon "Done" at bounding box center [453, 336] width 18 height 18
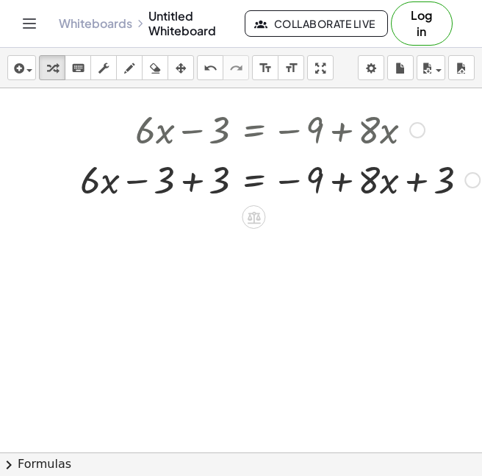
scroll to position [27, 12]
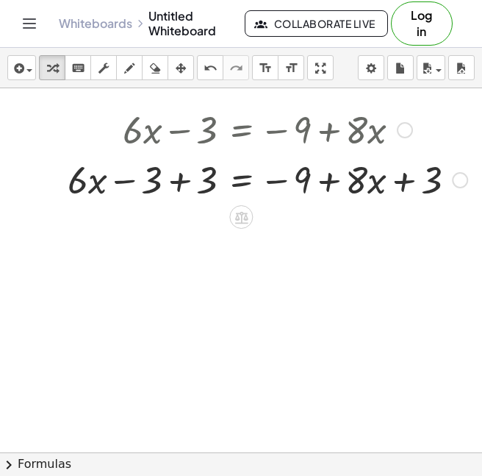
click at [454, 177] on div "Fix a mistake Transform line Copy line as LaTeX Copy derivation as LaTeX Expand…" at bounding box center [460, 180] width 16 height 16
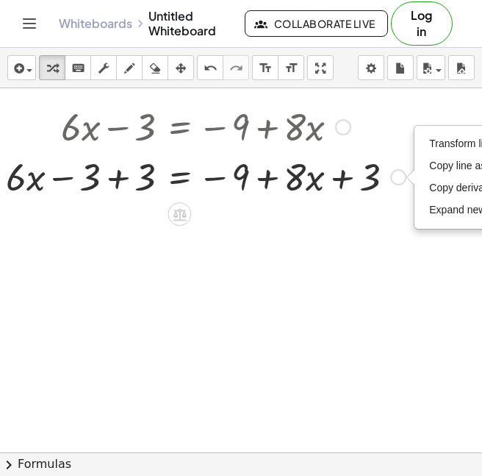
scroll to position [30, 76]
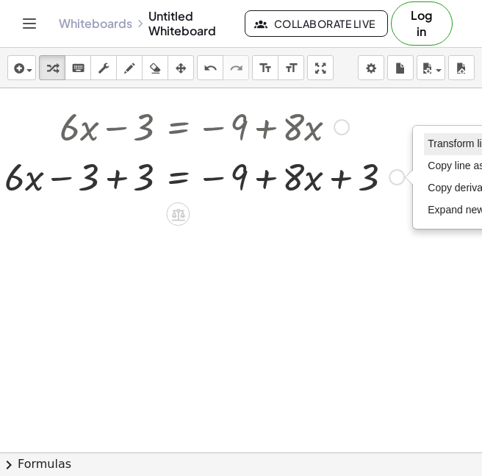
click at [443, 149] on span "Transform line" at bounding box center [460, 143] width 65 height 12
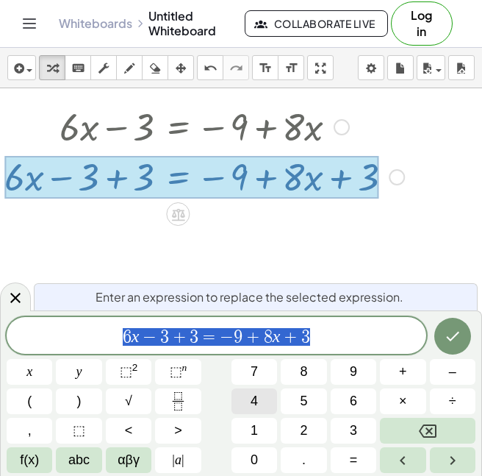
scroll to position [30, 12]
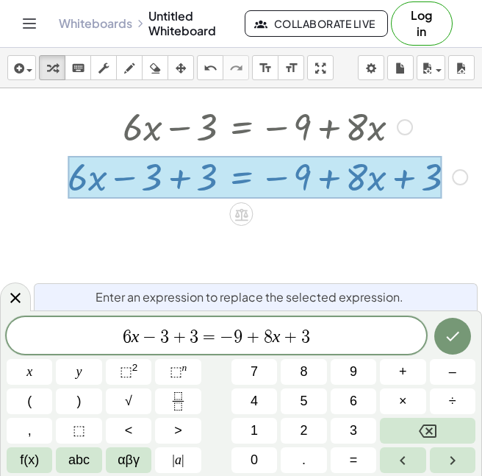
click at [199, 340] on span "6 x − 3 + ​ 3 = − 9 + 8 x + 3" at bounding box center [217, 336] width 420 height 21
click at [215, 336] on span "+" at bounding box center [222, 337] width 21 height 18
click at [290, 340] on span "6 x = − 6 ​ + 8 x + 3" at bounding box center [217, 336] width 420 height 21
click at [164, 334] on span "6 x = − 6 + 8 x − 8 x ​" at bounding box center [217, 336] width 420 height 21
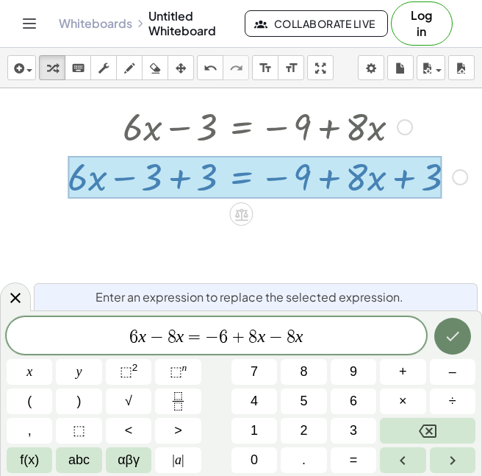
click at [451, 321] on button "Done" at bounding box center [453, 336] width 37 height 37
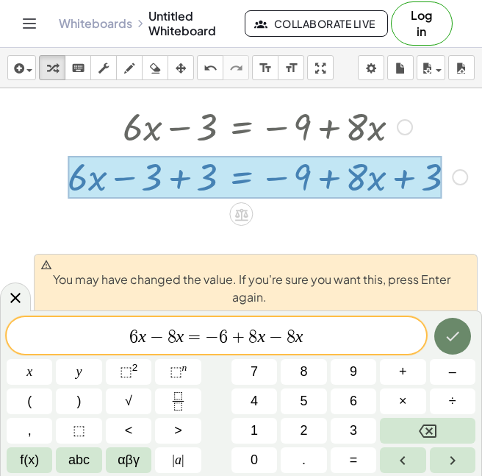
click at [449, 320] on button "Done" at bounding box center [453, 336] width 37 height 37
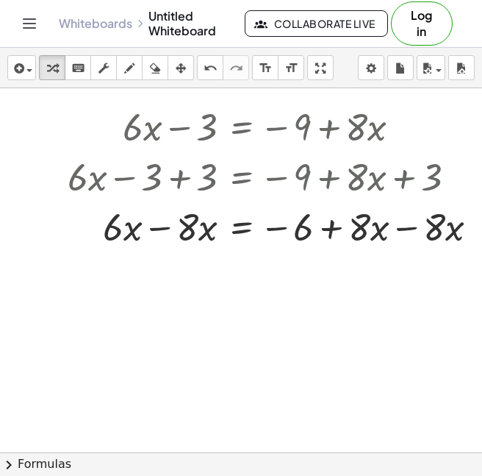
scroll to position [30, 35]
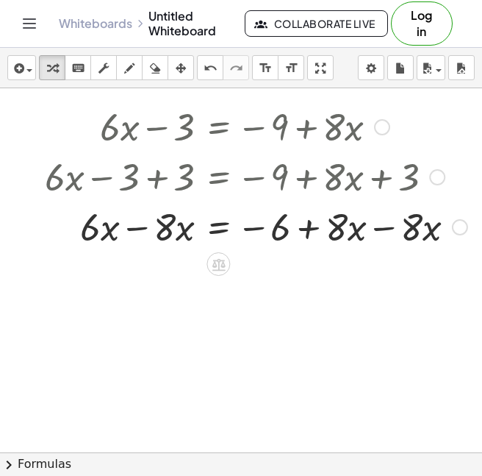
click at [461, 224] on div "Transform line Copy line as LaTeX Copy derivation as LaTeX Expand new lines: On" at bounding box center [460, 227] width 16 height 16
click at [464, 224] on div "Transform line Copy line as LaTeX Copy derivation as LaTeX Expand new lines: On" at bounding box center [460, 227] width 16 height 16
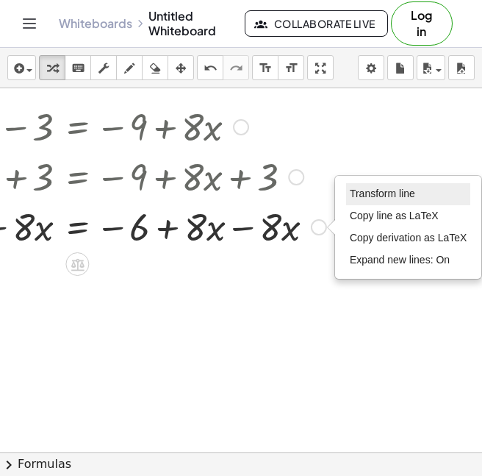
click at [401, 189] on span "Transform line" at bounding box center [382, 193] width 65 height 12
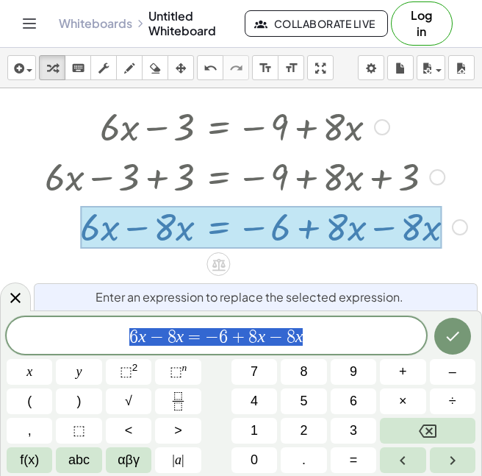
scroll to position [30, 35]
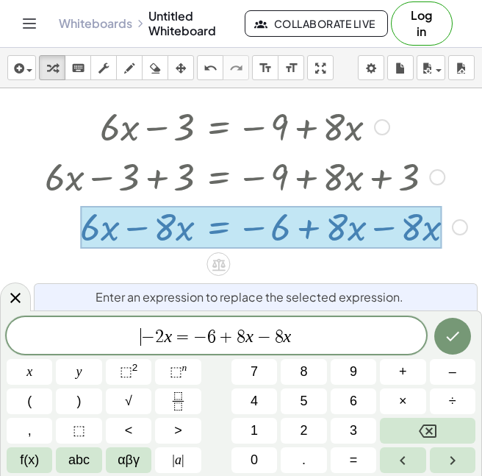
click at [307, 334] on span "​ − 2 x = − 6 + 8 x − 8 x" at bounding box center [217, 336] width 420 height 21
click at [455, 338] on icon "Done" at bounding box center [453, 336] width 18 height 18
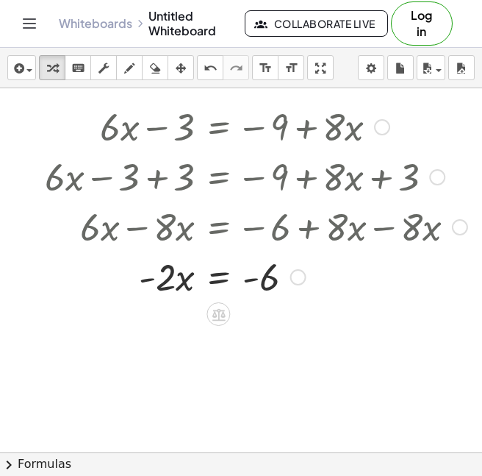
click at [290, 277] on div "Transform line Copy line as LaTeX Copy derivation as LaTeX Expand new lines: On" at bounding box center [298, 277] width 16 height 16
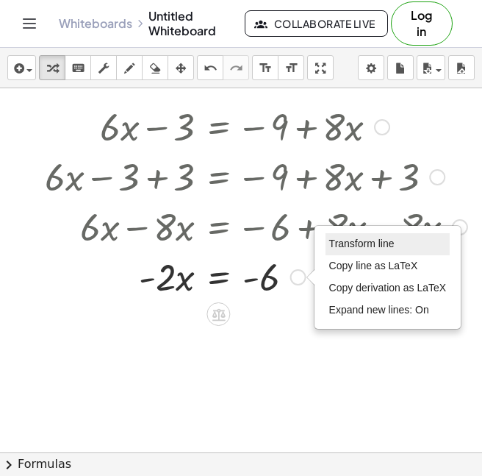
click at [351, 250] on li "Transform line" at bounding box center [388, 244] width 125 height 22
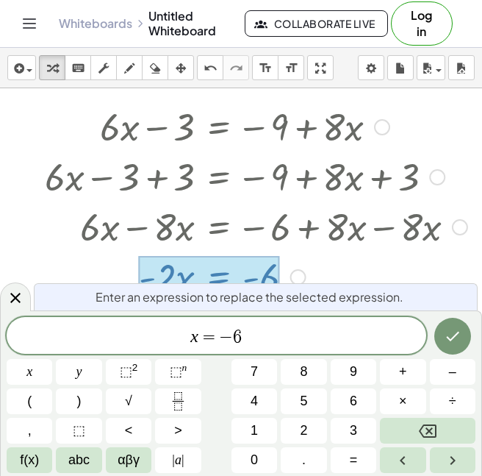
click at [281, 332] on span "​ x = − 6" at bounding box center [217, 336] width 420 height 21
click at [448, 329] on icon "Done" at bounding box center [453, 336] width 18 height 18
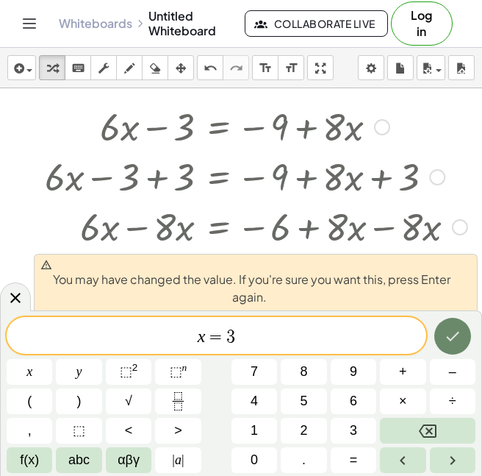
click at [448, 329] on icon "Done" at bounding box center [453, 336] width 18 height 18
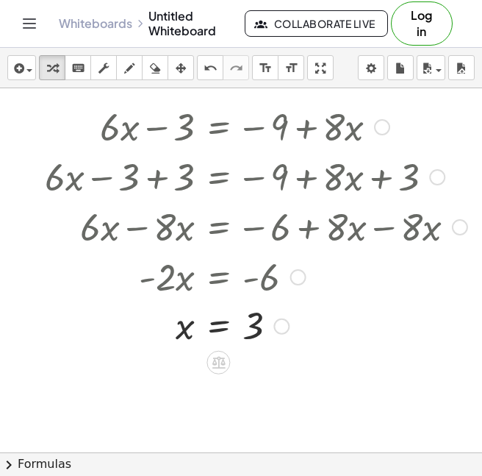
click at [382, 132] on div at bounding box center [382, 127] width 16 height 16
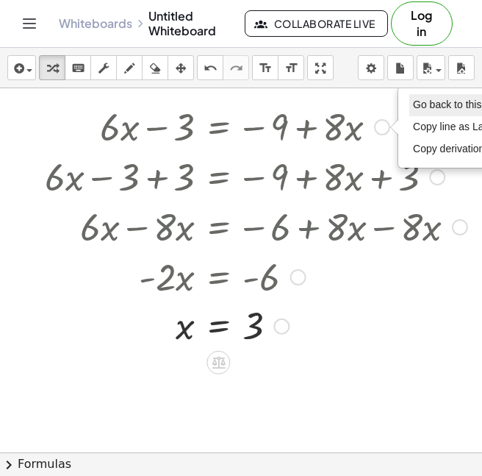
click at [464, 111] on li "Go back to this line" at bounding box center [472, 105] width 125 height 22
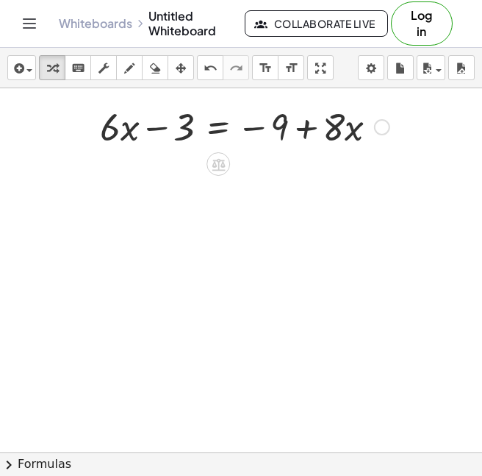
click at [381, 123] on div "Go back to this line Copy line as LaTeX Copy derivation as LaTeX" at bounding box center [382, 127] width 16 height 16
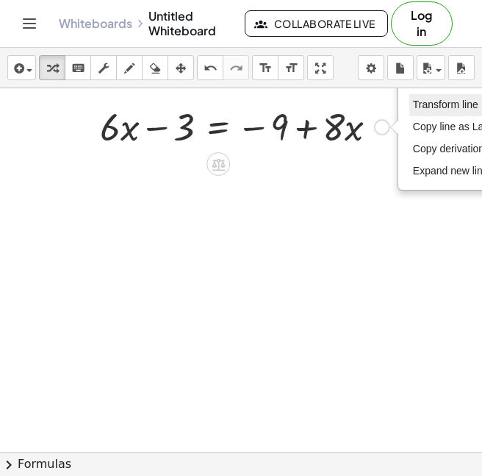
click at [419, 108] on span "Transform line" at bounding box center [445, 105] width 65 height 12
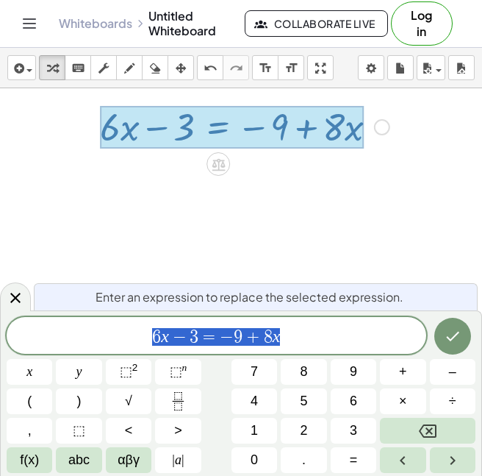
click at [160, 326] on span "6 x − 3 = − 9 + 8 x" at bounding box center [217, 336] width 420 height 21
drag, startPoint x: 154, startPoint y: 330, endPoint x: 311, endPoint y: 351, distance: 158.7
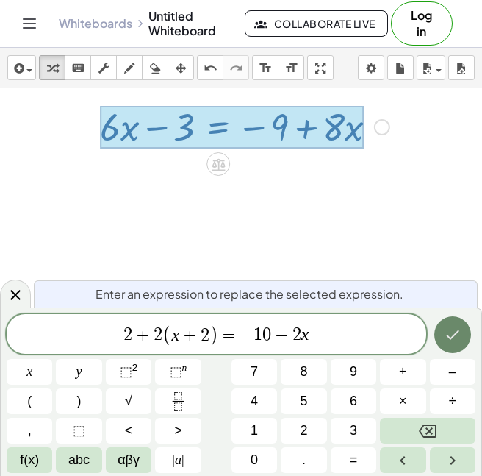
click at [453, 337] on icon "Done" at bounding box center [453, 335] width 18 height 18
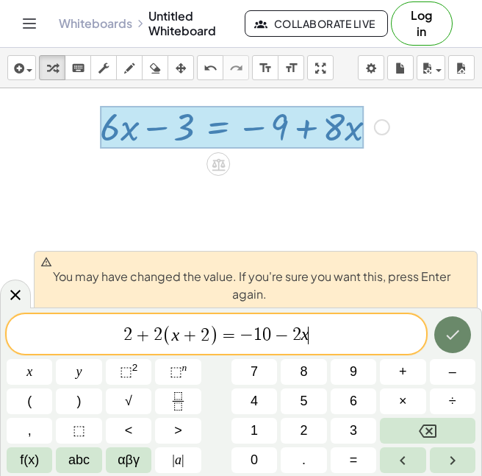
click at [451, 332] on icon "Done" at bounding box center [453, 335] width 18 height 18
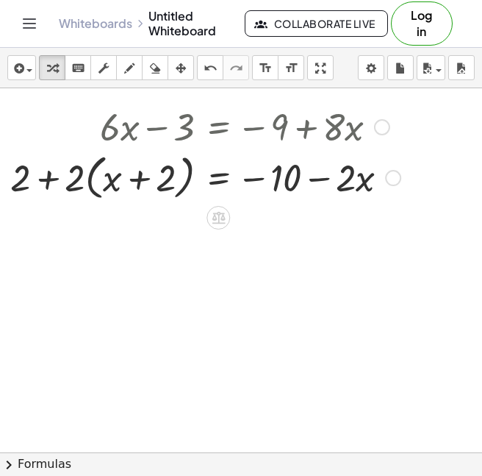
scroll to position [0, 35]
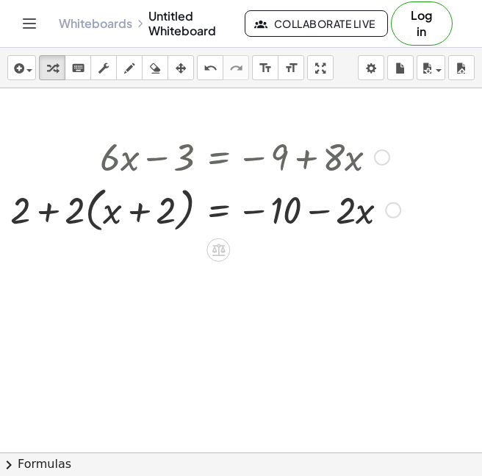
click at [380, 151] on div at bounding box center [382, 157] width 16 height 16
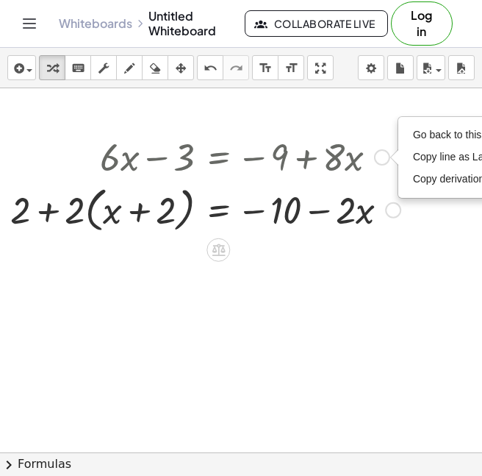
click at [338, 190] on div at bounding box center [205, 209] width 405 height 56
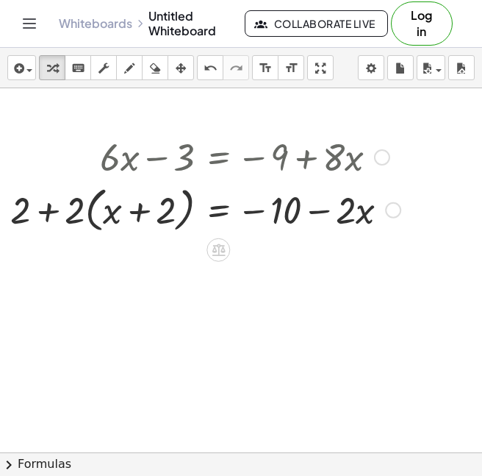
click at [390, 212] on div "Fix a mistake Transform line Copy line as LaTeX Copy derivation as LaTeX Expand…" at bounding box center [393, 210] width 16 height 16
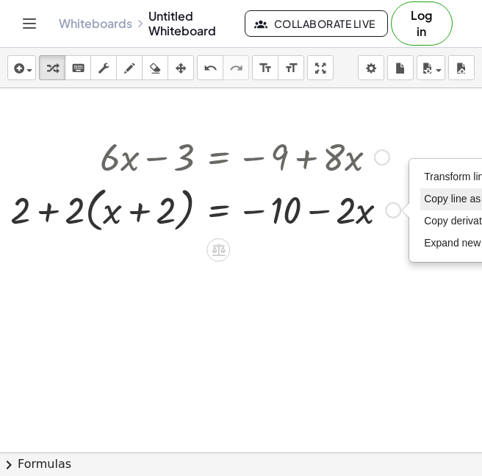
scroll to position [0, 112]
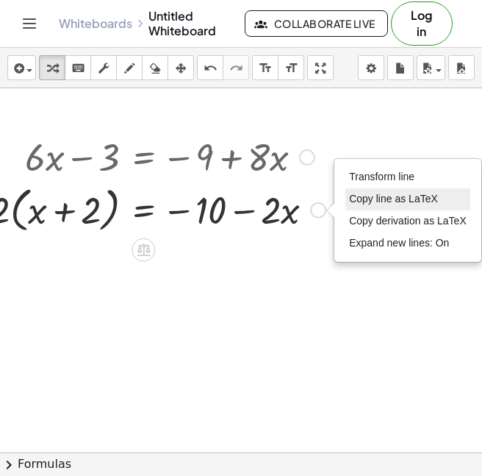
click at [451, 200] on li "Copy line as LaTeX" at bounding box center [408, 199] width 125 height 22
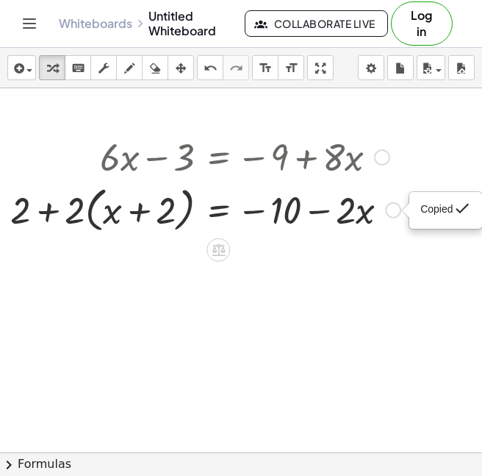
click at [383, 159] on div "Go back to this line Copy line as LaTeX Copy derivation as LaTeX" at bounding box center [382, 157] width 16 height 16
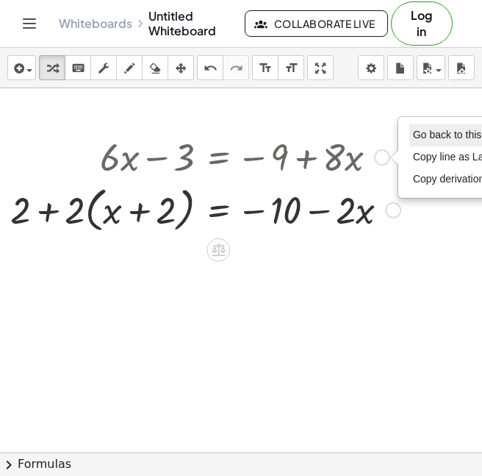
click at [446, 140] on span "Go back to this line" at bounding box center [456, 135] width 87 height 12
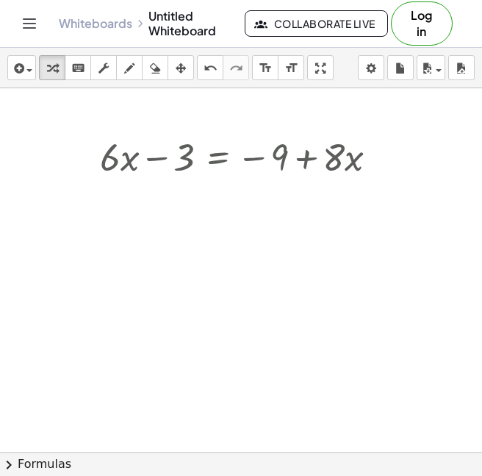
click at [384, 157] on div "Go back to this line Copy line as LaTeX Copy derivation as LaTeX" at bounding box center [382, 157] width 16 height 16
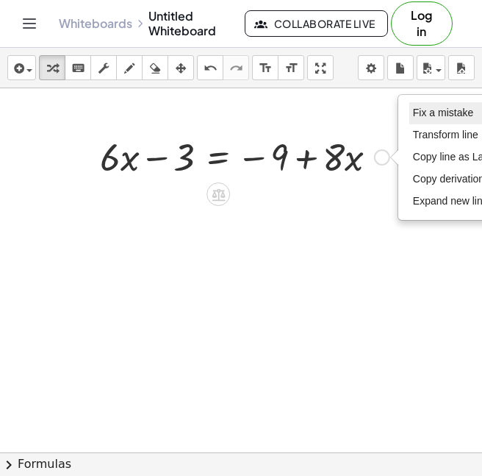
click at [420, 115] on span "Fix a mistake" at bounding box center [443, 113] width 60 height 12
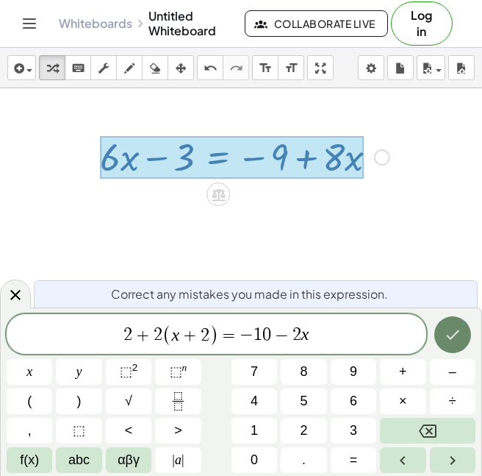
click at [451, 340] on icon "Done" at bounding box center [453, 335] width 18 height 18
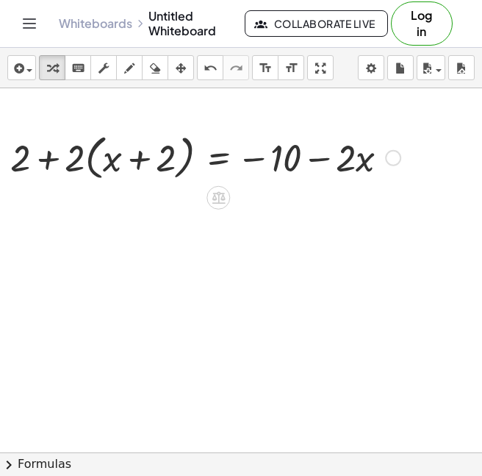
click at [391, 164] on div "Fix a mistake Transform line Copy line as LaTeX Copy derivation as LaTeX Expand…" at bounding box center [393, 158] width 16 height 16
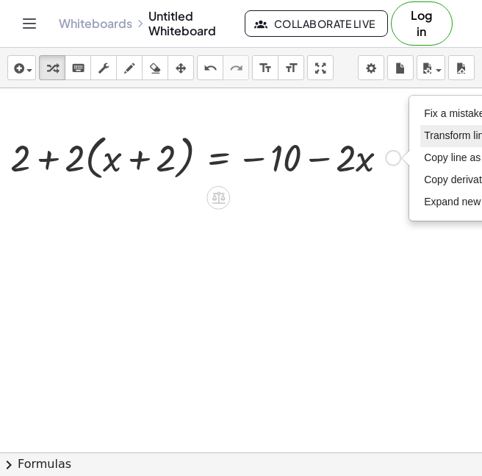
click at [449, 138] on span "Transform line" at bounding box center [456, 135] width 65 height 12
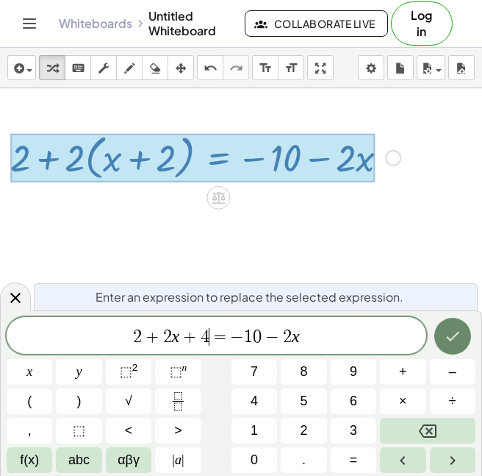
click at [443, 348] on button "Done" at bounding box center [453, 336] width 37 height 37
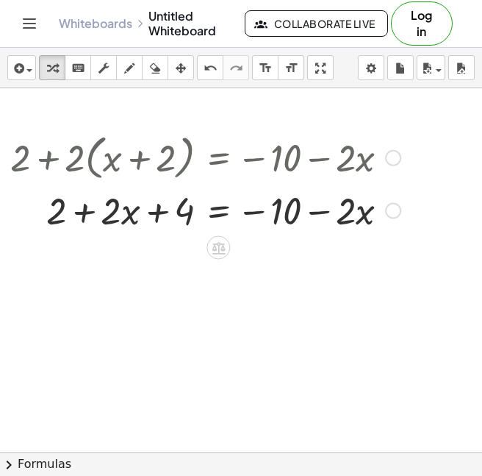
click at [395, 211] on div "Fix a mistake Transform line Copy line as LaTeX Copy derivation as LaTeX Expand…" at bounding box center [393, 211] width 16 height 16
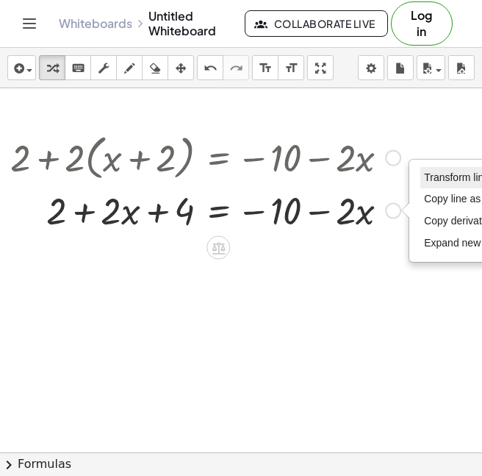
click at [427, 176] on span "Transform line" at bounding box center [456, 177] width 65 height 12
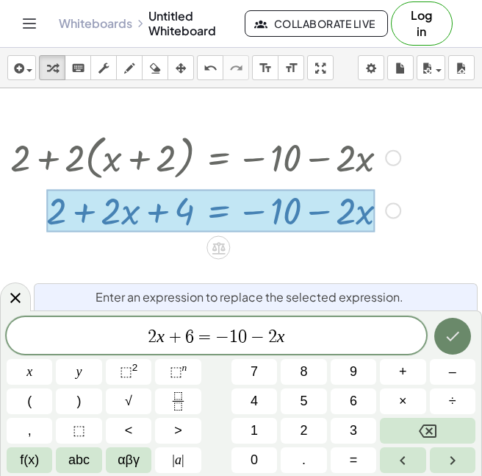
click at [440, 349] on button "Done" at bounding box center [453, 336] width 37 height 37
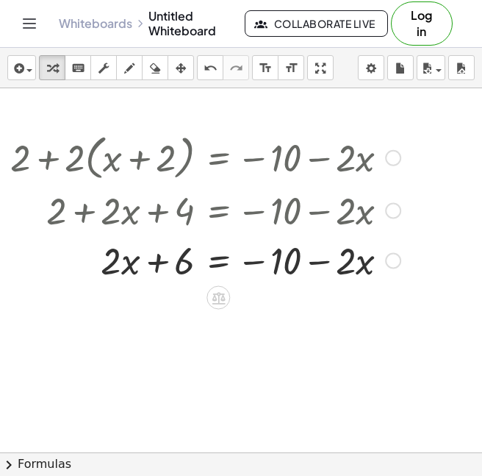
click at [388, 260] on div "Transform line Copy line as LaTeX Copy derivation as LaTeX Expand new lines: On" at bounding box center [393, 261] width 16 height 16
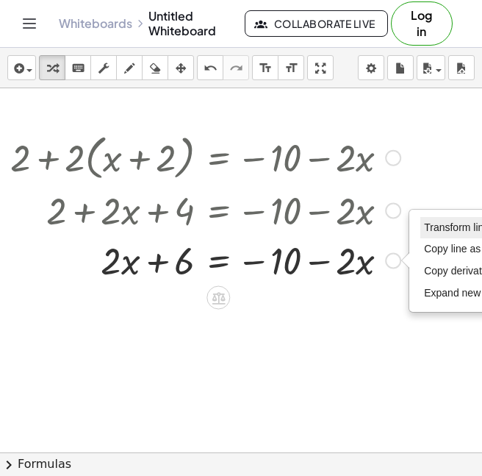
click at [437, 232] on span "Transform line" at bounding box center [456, 227] width 65 height 12
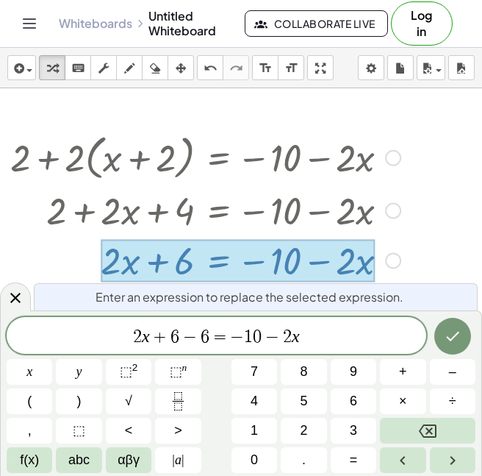
click at [330, 336] on span "2 x + 6 − 6 ​ = − 1 0 − 2 x" at bounding box center [217, 336] width 420 height 21
click at [267, 332] on span "−" at bounding box center [272, 337] width 21 height 18
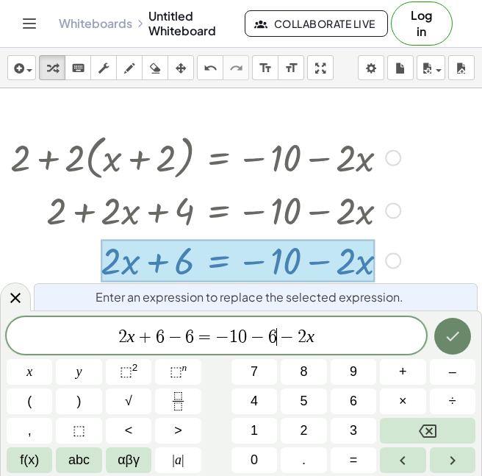
click at [460, 338] on icon "Done" at bounding box center [453, 336] width 18 height 18
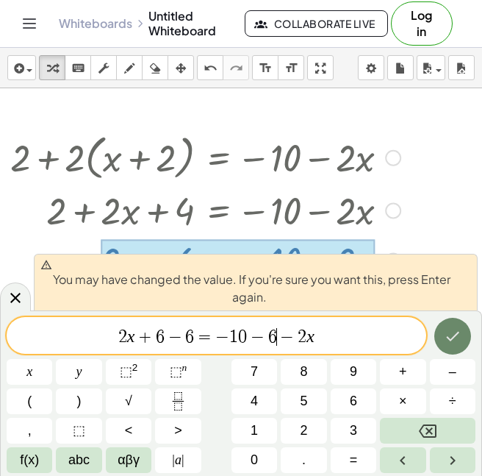
click at [447, 329] on icon "Done" at bounding box center [453, 336] width 18 height 18
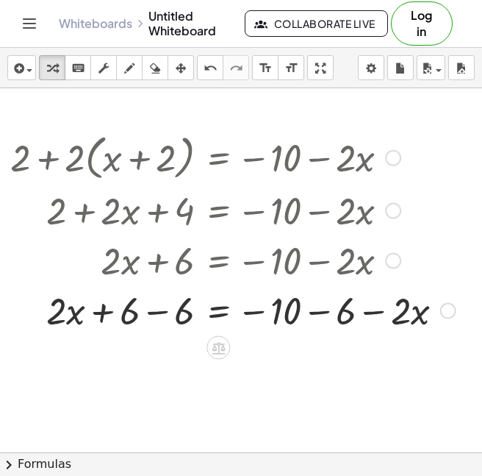
click at [449, 314] on div "Transform line Copy line as LaTeX Copy derivation as LaTeX Expand new lines: On" at bounding box center [448, 311] width 16 height 16
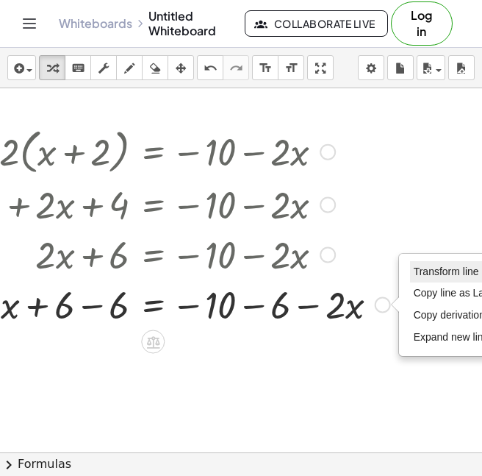
click at [464, 277] on span "Transform line" at bounding box center [446, 271] width 65 height 12
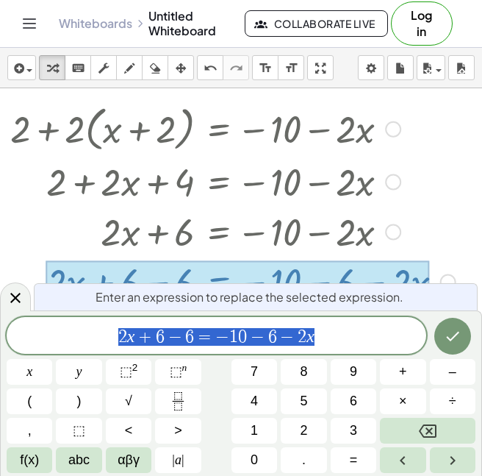
scroll to position [29, 35]
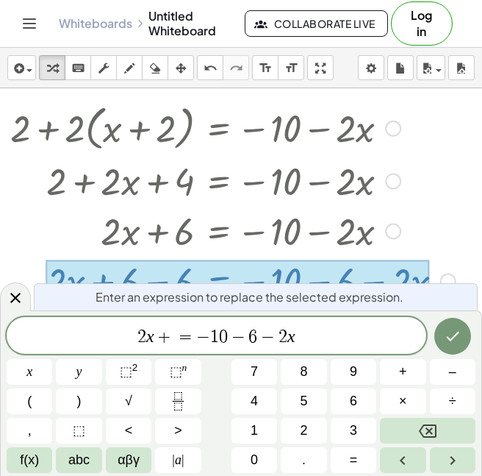
click at [243, 341] on span "−" at bounding box center [238, 337] width 21 height 18
click at [284, 340] on span "2 x + = − 1 ​ 6 − 2 x" at bounding box center [217, 336] width 420 height 21
click at [126, 333] on span "2 x + = − 1 6 − 2 x + 2 x ​" at bounding box center [217, 336] width 420 height 21
click at [169, 333] on span "+" at bounding box center [160, 337] width 21 height 18
click at [466, 331] on button "Done" at bounding box center [453, 336] width 37 height 37
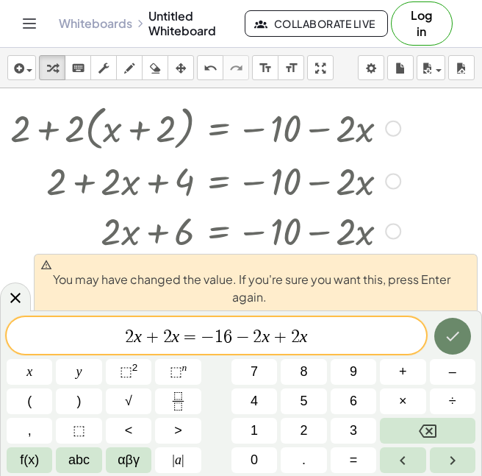
click at [466, 335] on button "Done" at bounding box center [453, 336] width 37 height 37
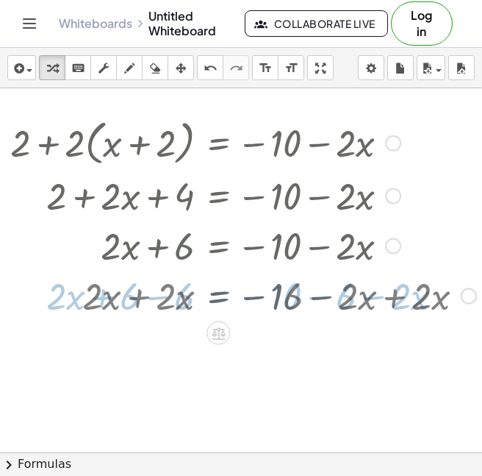
scroll to position [6, 35]
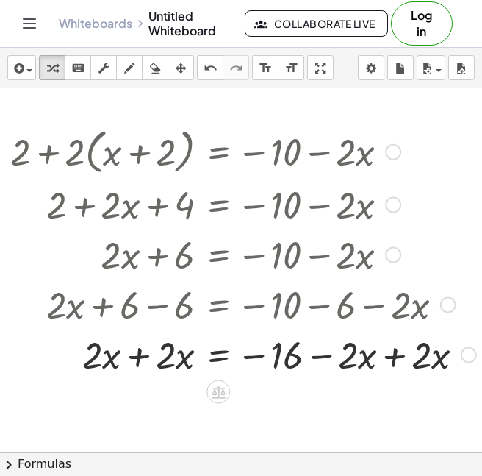
click at [473, 356] on div "Transform line Copy line as LaTeX Copy derivation as LaTeX Expand new lines: On" at bounding box center [469, 355] width 16 height 16
click at [470, 356] on div "Transform line Copy line as LaTeX Copy derivation as LaTeX Expand new lines: On" at bounding box center [469, 355] width 16 height 16
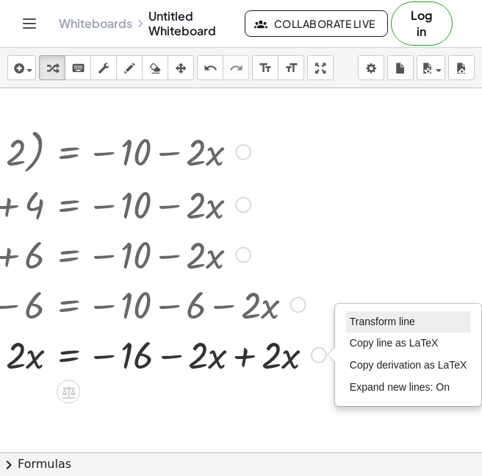
click at [414, 324] on span "Transform line" at bounding box center [382, 321] width 65 height 12
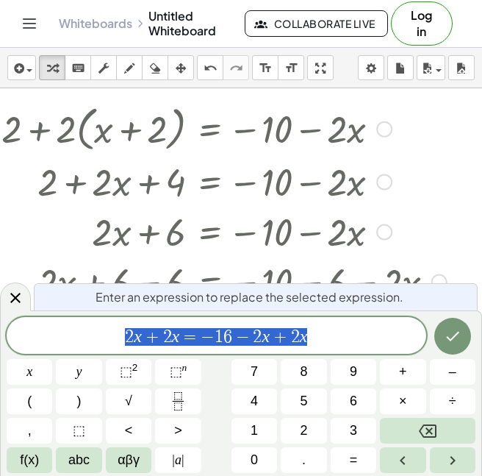
scroll to position [29, 44]
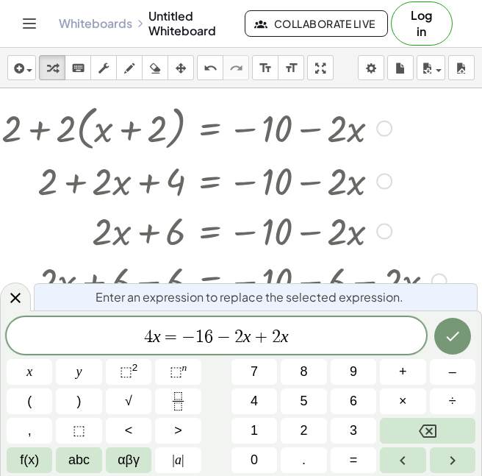
click at [302, 343] on span "4 ​ x = − 1 6 − 2 x + 2 x" at bounding box center [217, 336] width 420 height 21
click at [455, 346] on button "Done" at bounding box center [453, 336] width 37 height 37
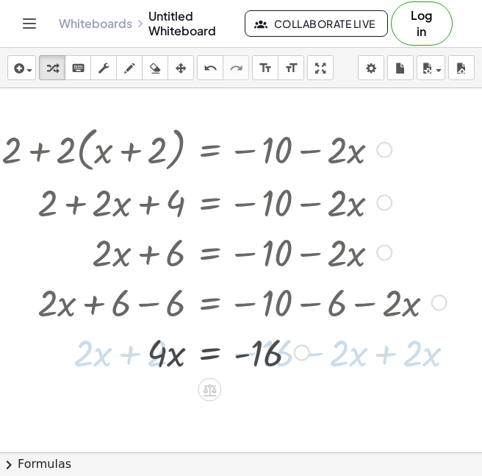
scroll to position [6, 44]
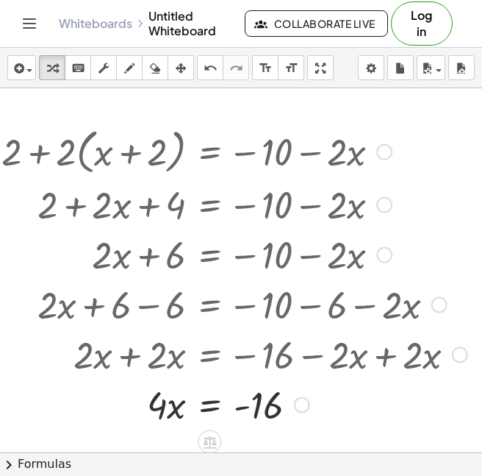
click at [303, 397] on div "Transform line Copy line as LaTeX Copy derivation as LaTeX Expand new lines: On" at bounding box center [302, 405] width 16 height 16
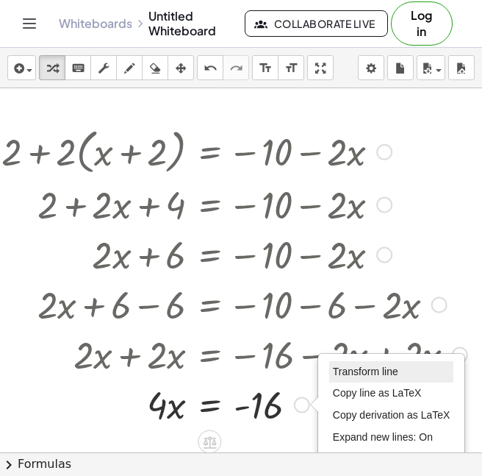
click at [371, 371] on span "Transform line" at bounding box center [365, 371] width 65 height 12
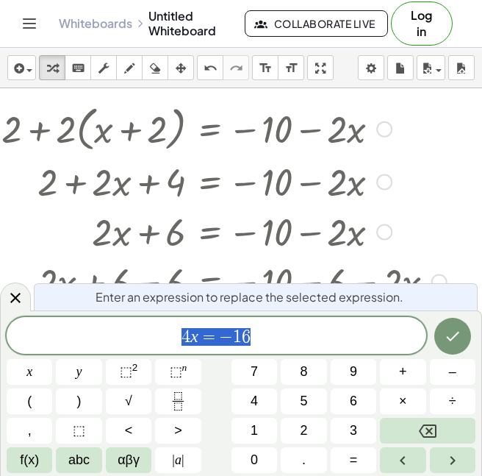
scroll to position [29, 44]
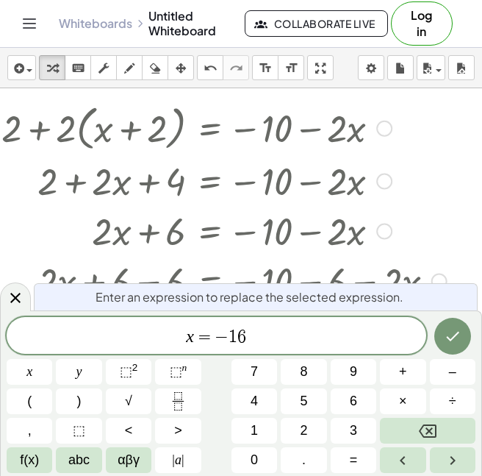
click at [299, 334] on span "​ x = − 1 6" at bounding box center [217, 336] width 420 height 21
click at [453, 331] on icon "Done" at bounding box center [453, 336] width 18 height 18
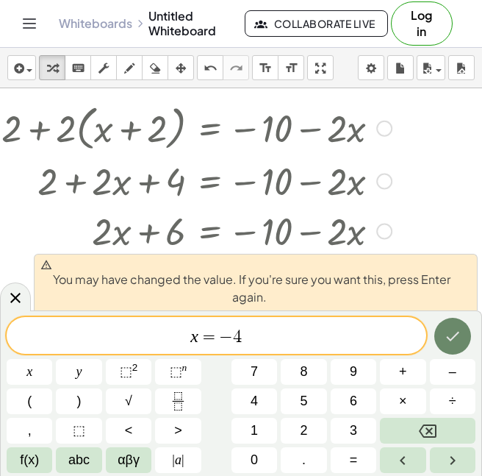
click at [454, 333] on icon "Done" at bounding box center [453, 336] width 18 height 18
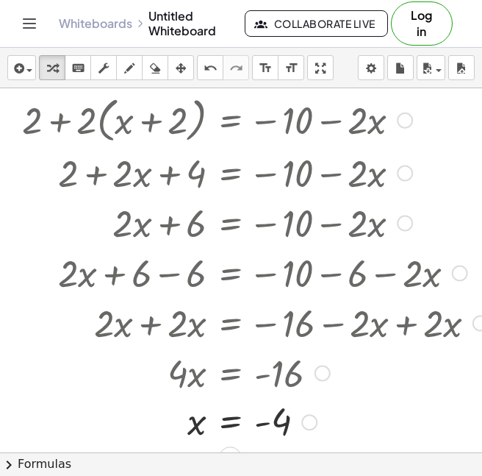
scroll to position [37, 21]
